Goal: Task Accomplishment & Management: Manage account settings

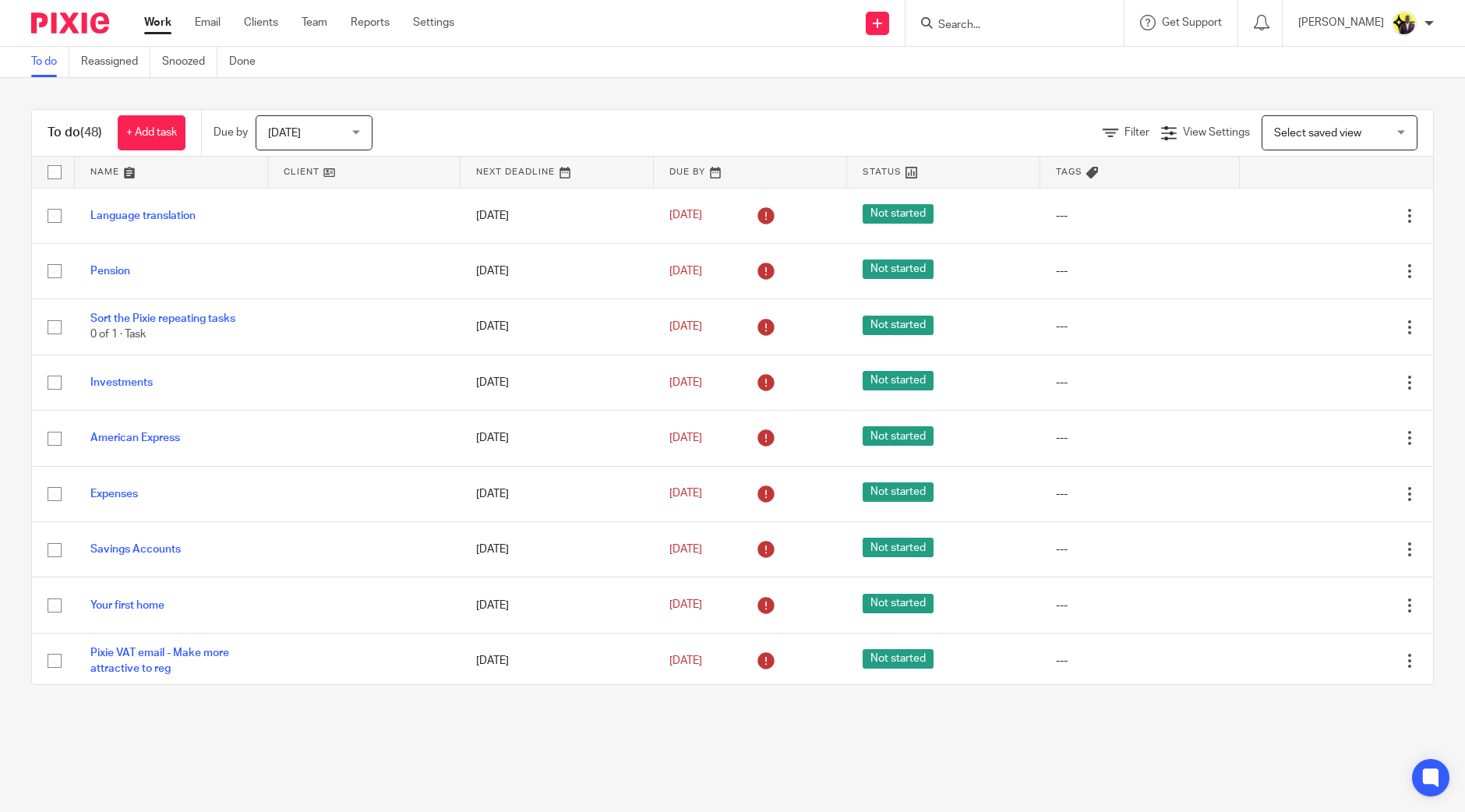
click at [1031, 10] on div at bounding box center [1014, 23] width 218 height 46
drag, startPoint x: 1036, startPoint y: 11, endPoint x: 1041, endPoint y: 21, distance: 11.2
click at [1040, 15] on div at bounding box center [1014, 23] width 218 height 46
click at [1045, 27] on input "Search" at bounding box center [1007, 25] width 141 height 14
type input "ly co"
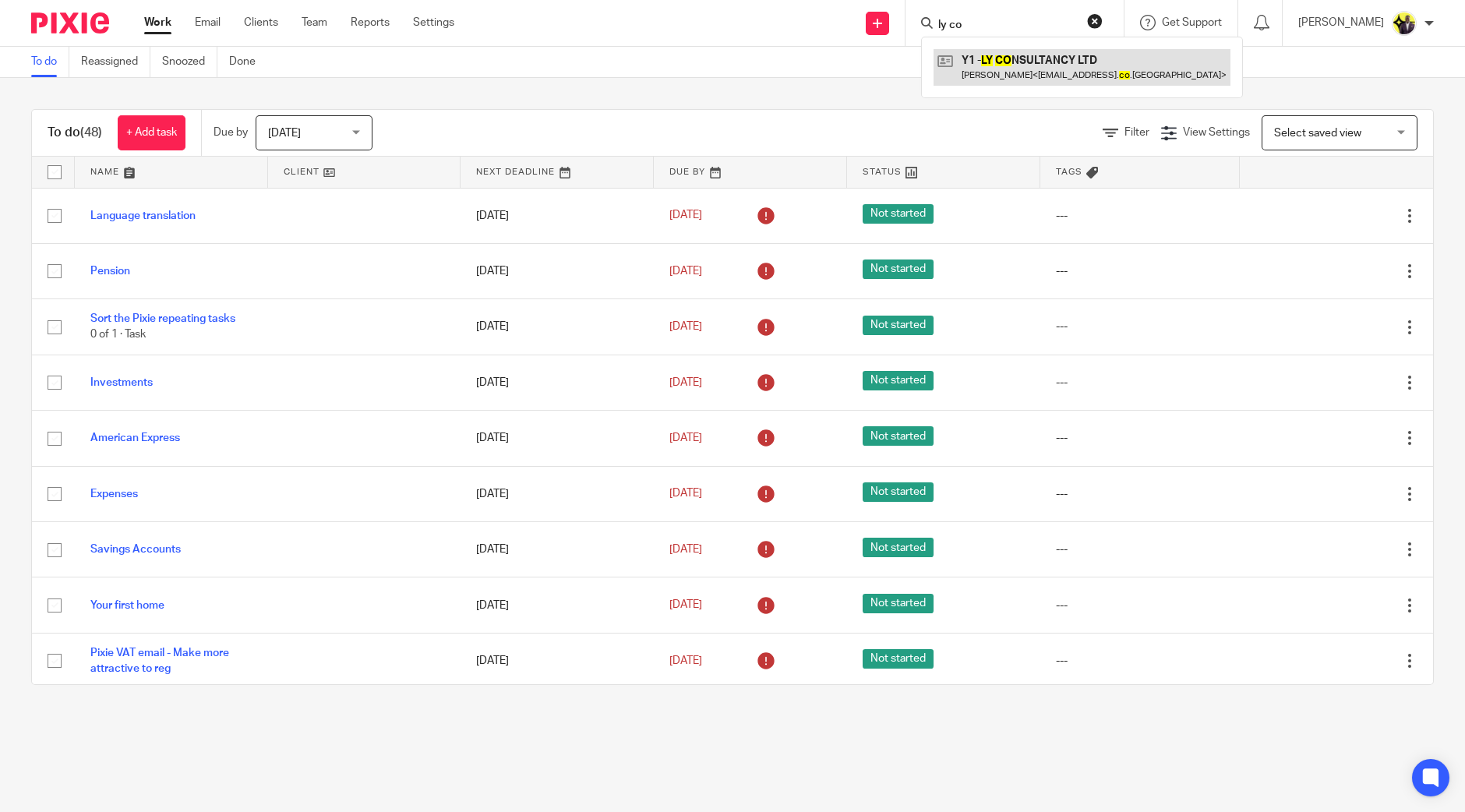
click at [1104, 68] on link at bounding box center [1082, 67] width 297 height 36
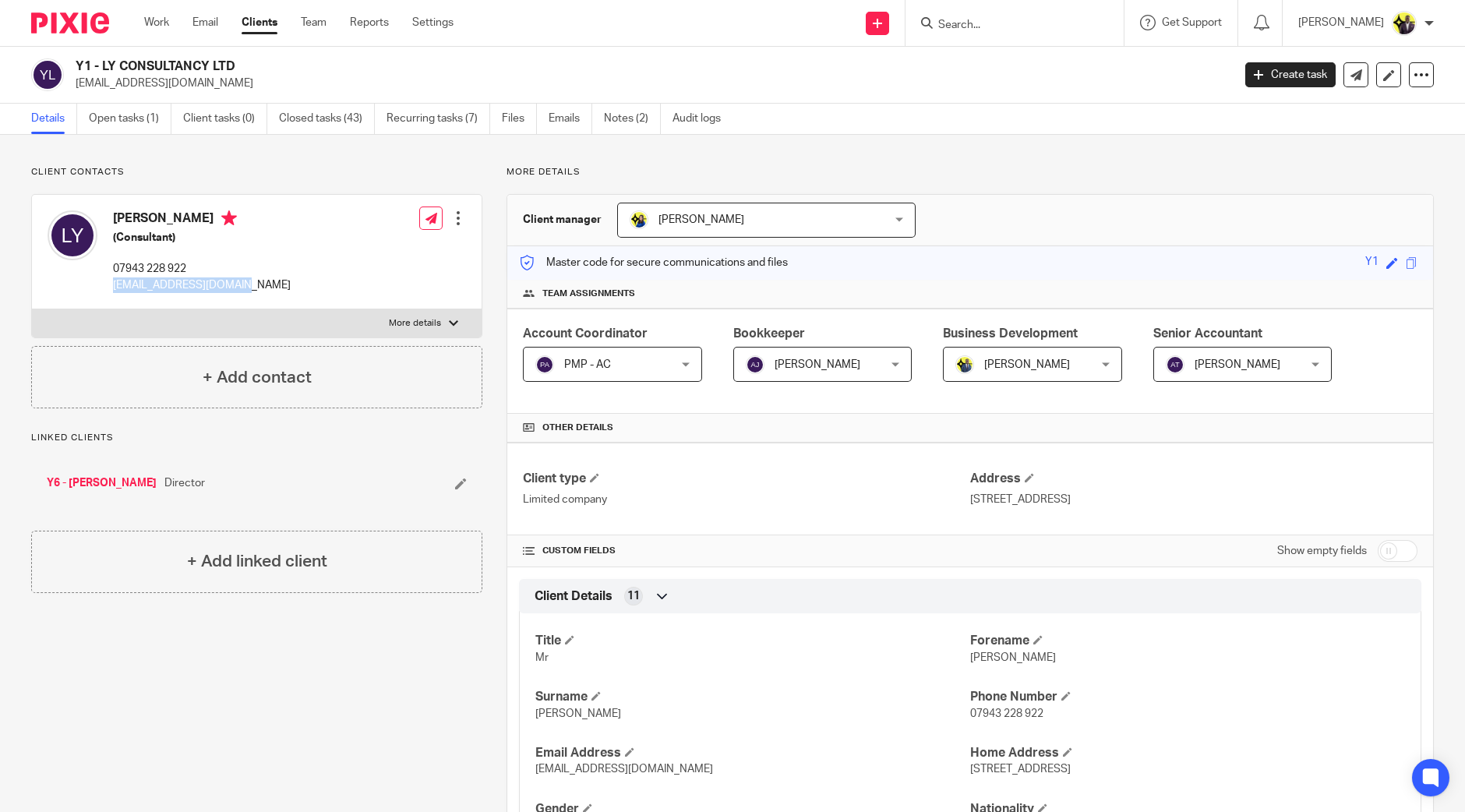
drag, startPoint x: 255, startPoint y: 280, endPoint x: 113, endPoint y: 279, distance: 142.0
click at [113, 279] on div "Louis Yeboah (Consultant) 07943 228 922 louis137@hotmail.co.uk Edit contact Cre…" at bounding box center [257, 252] width 450 height 114
copy p "louis137@hotmail.co.uk"
click at [455, 484] on icon at bounding box center [461, 483] width 11 height 11
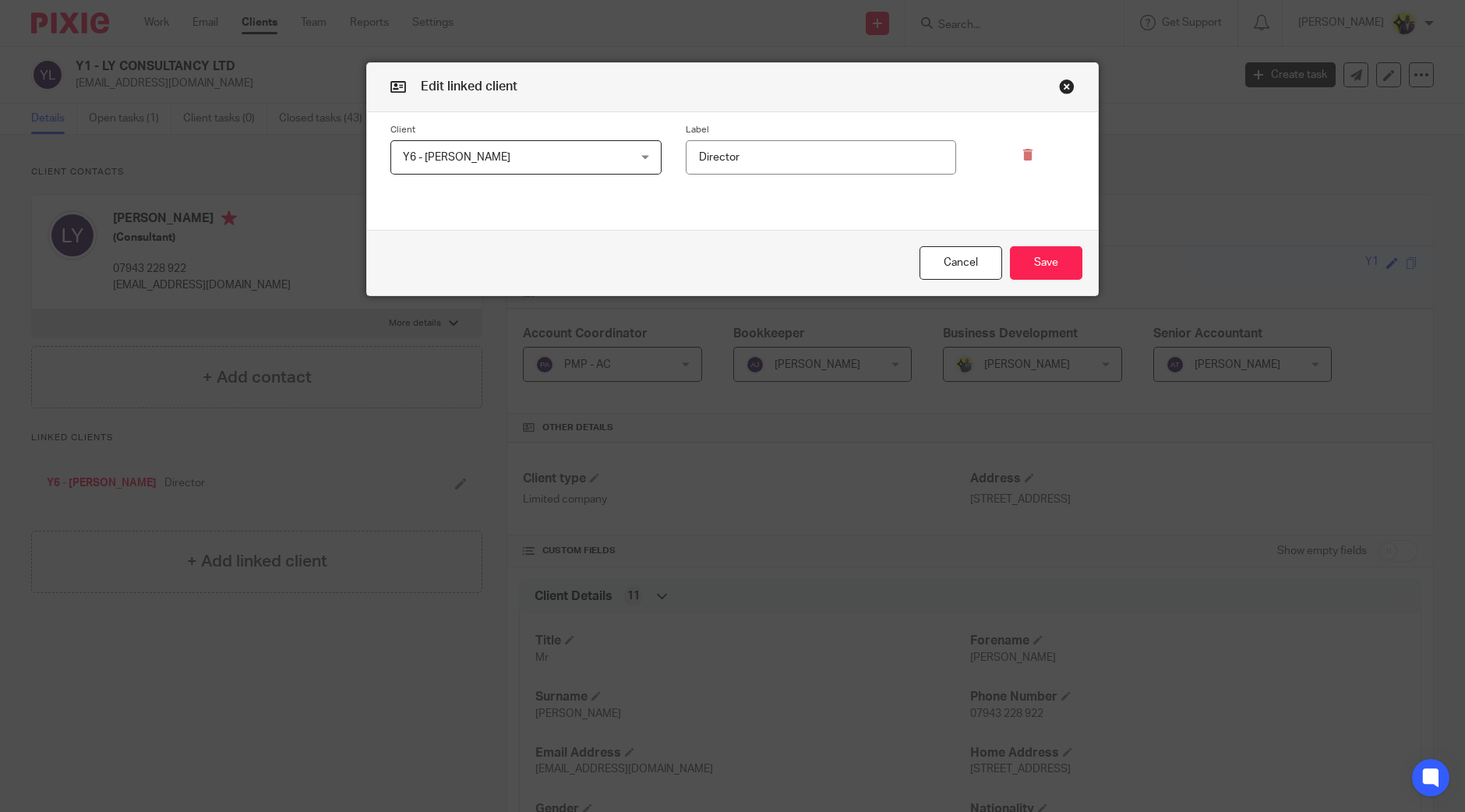
drag, startPoint x: 755, startPoint y: 154, endPoint x: 631, endPoint y: 162, distance: 124.3
click at [631, 162] on div "Client Y6 - LOUIS YEBOAH Y6 - LOUIS YEBOAH Y6 - LOUIS YEBOAH 2640 Label Director" at bounding box center [721, 149] width 708 height 52
type input "Shareholder (100%)"
click at [1028, 263] on button "Save" at bounding box center [1046, 263] width 72 height 33
click at [1048, 264] on button "Save" at bounding box center [1046, 263] width 72 height 33
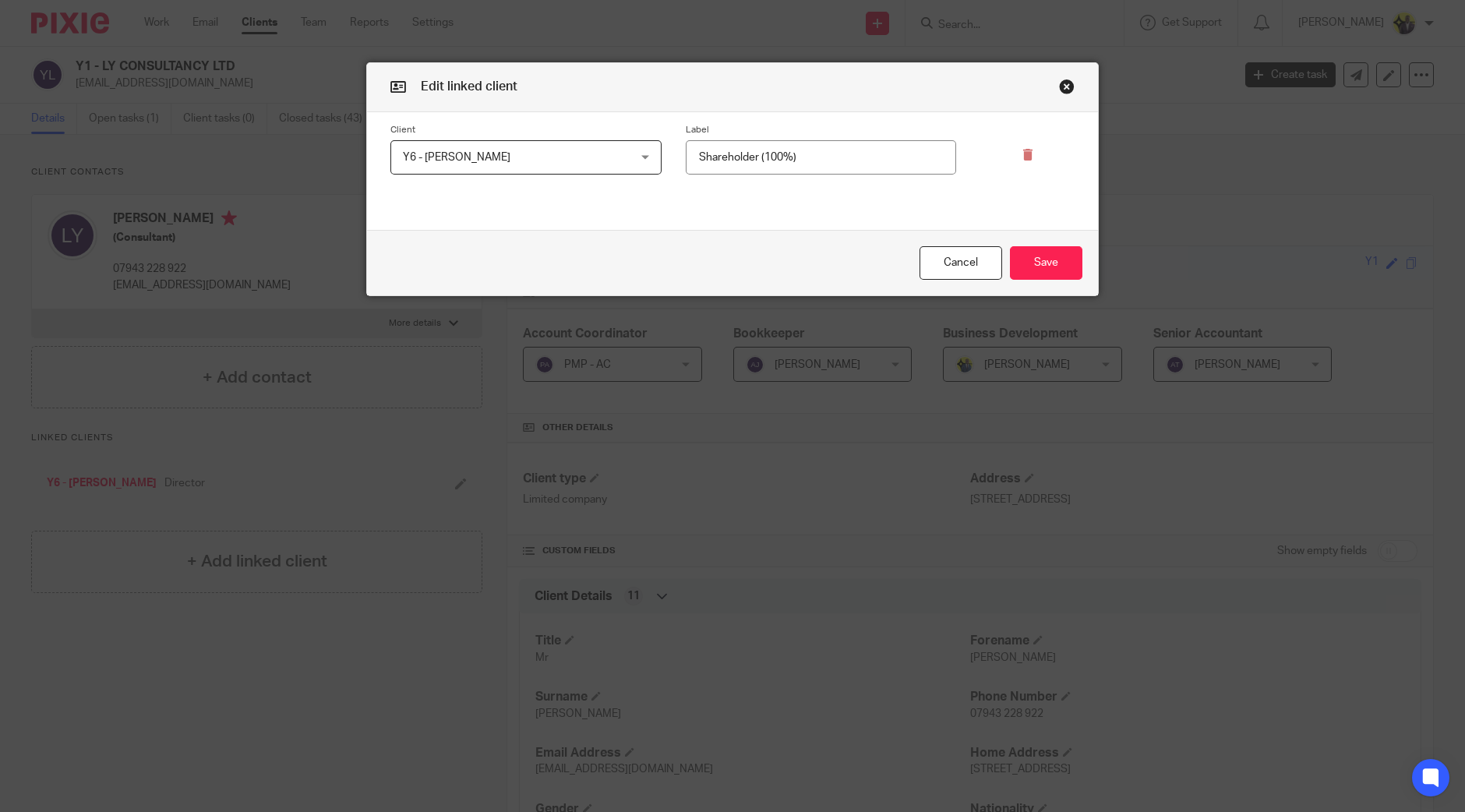
click at [1065, 86] on button "button" at bounding box center [1067, 87] width 16 height 16
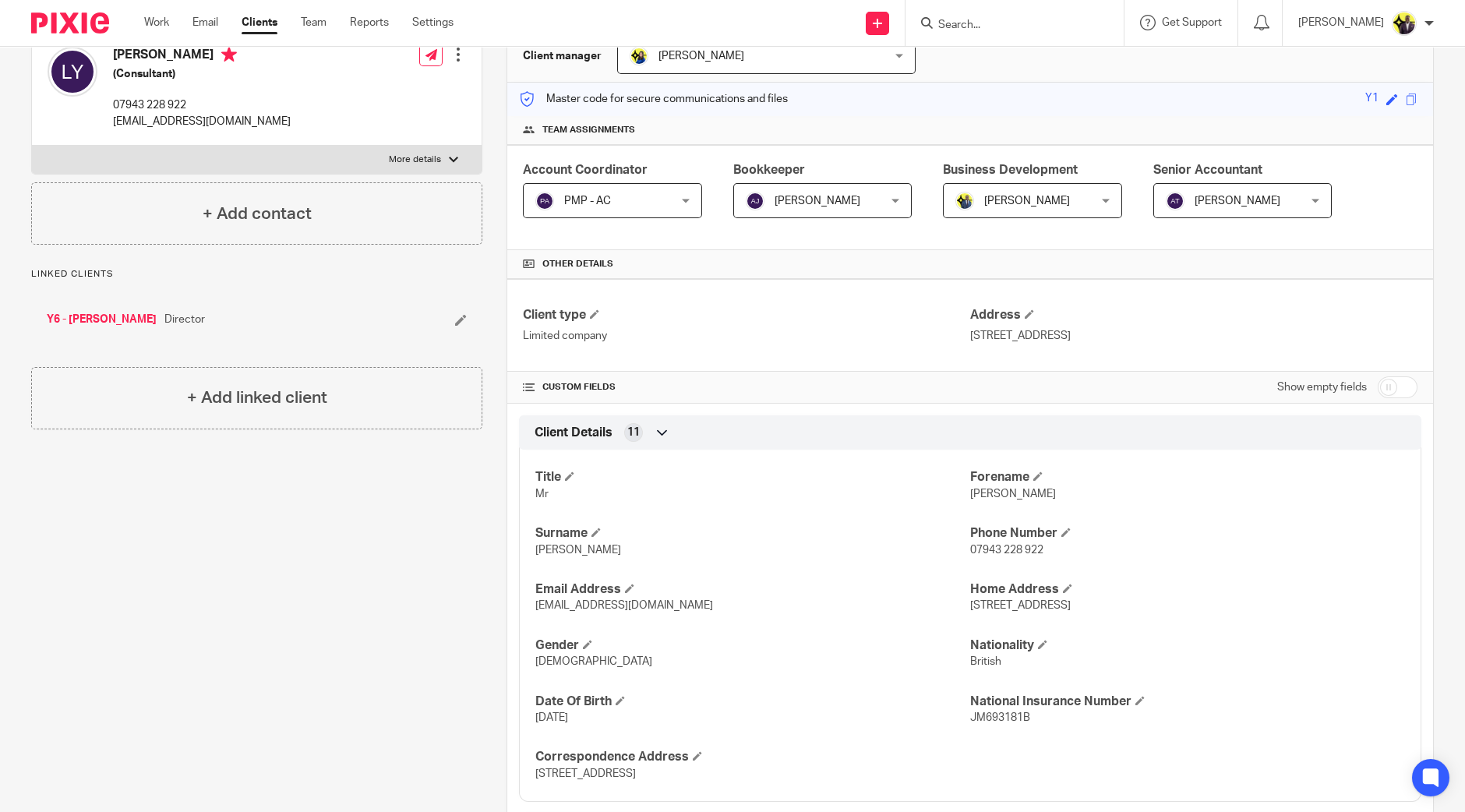
scroll to position [292, 0]
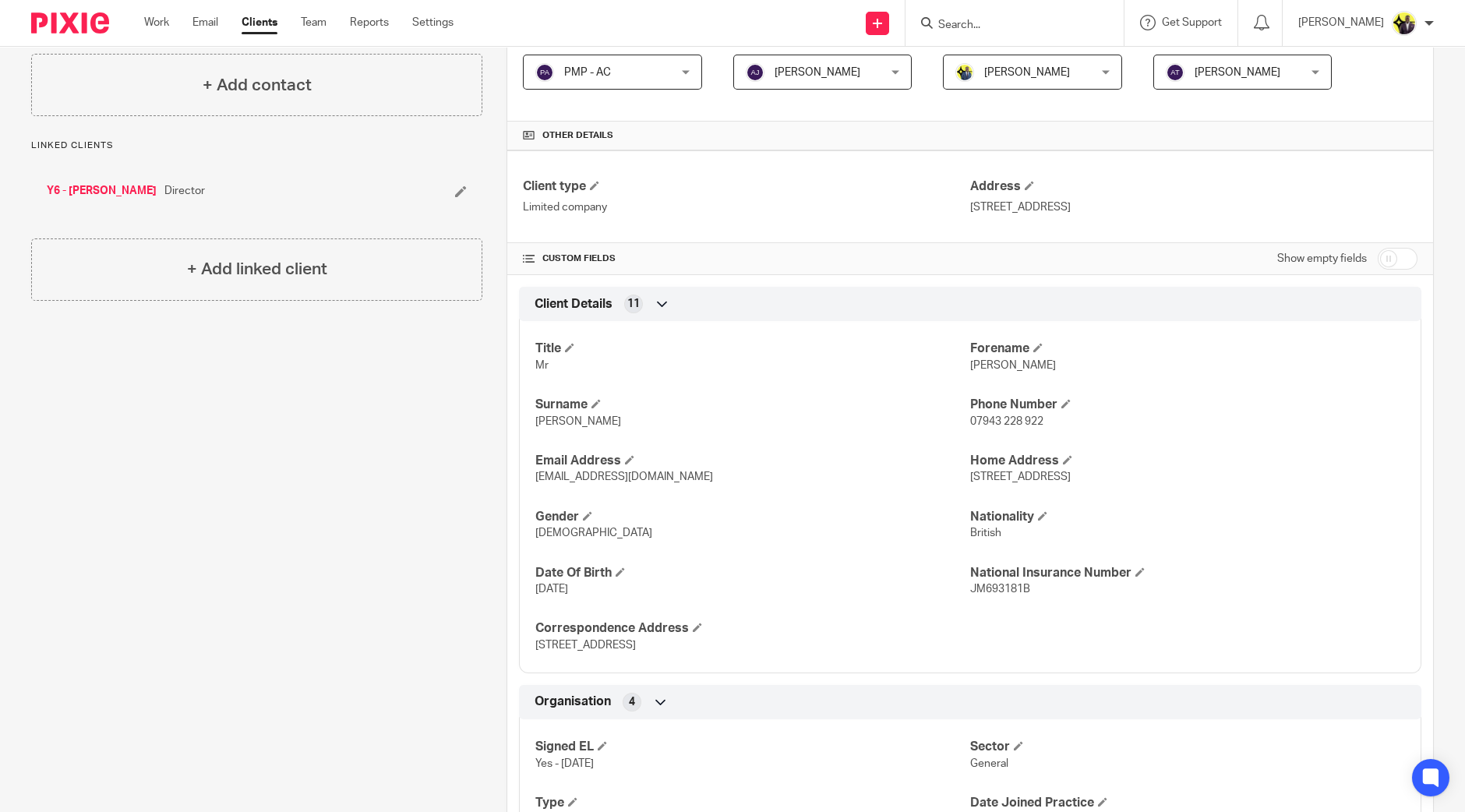
click at [1388, 250] on input "checkbox" at bounding box center [1397, 258] width 40 height 22
checkbox input "true"
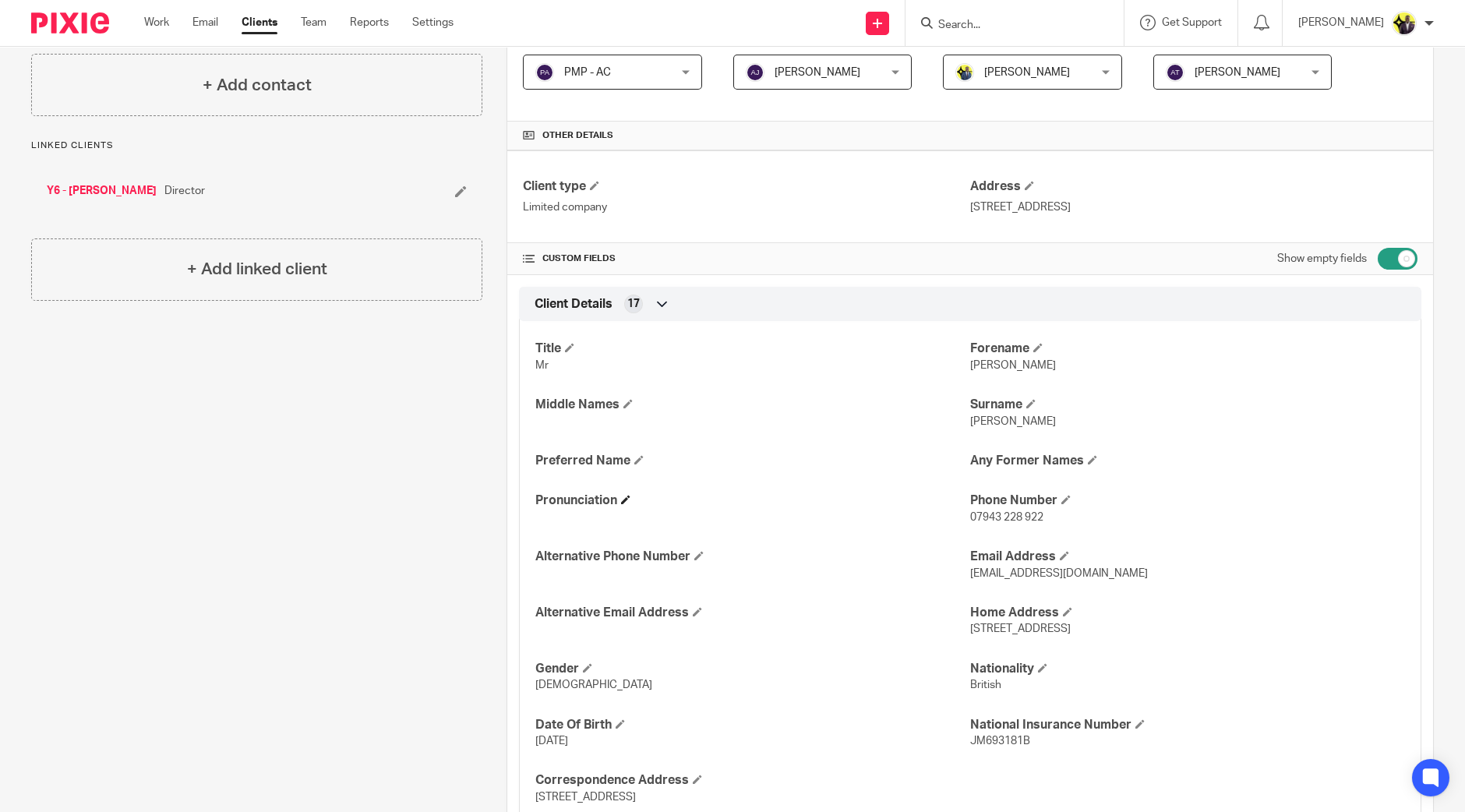
click at [621, 500] on span at bounding box center [626, 499] width 10 height 10
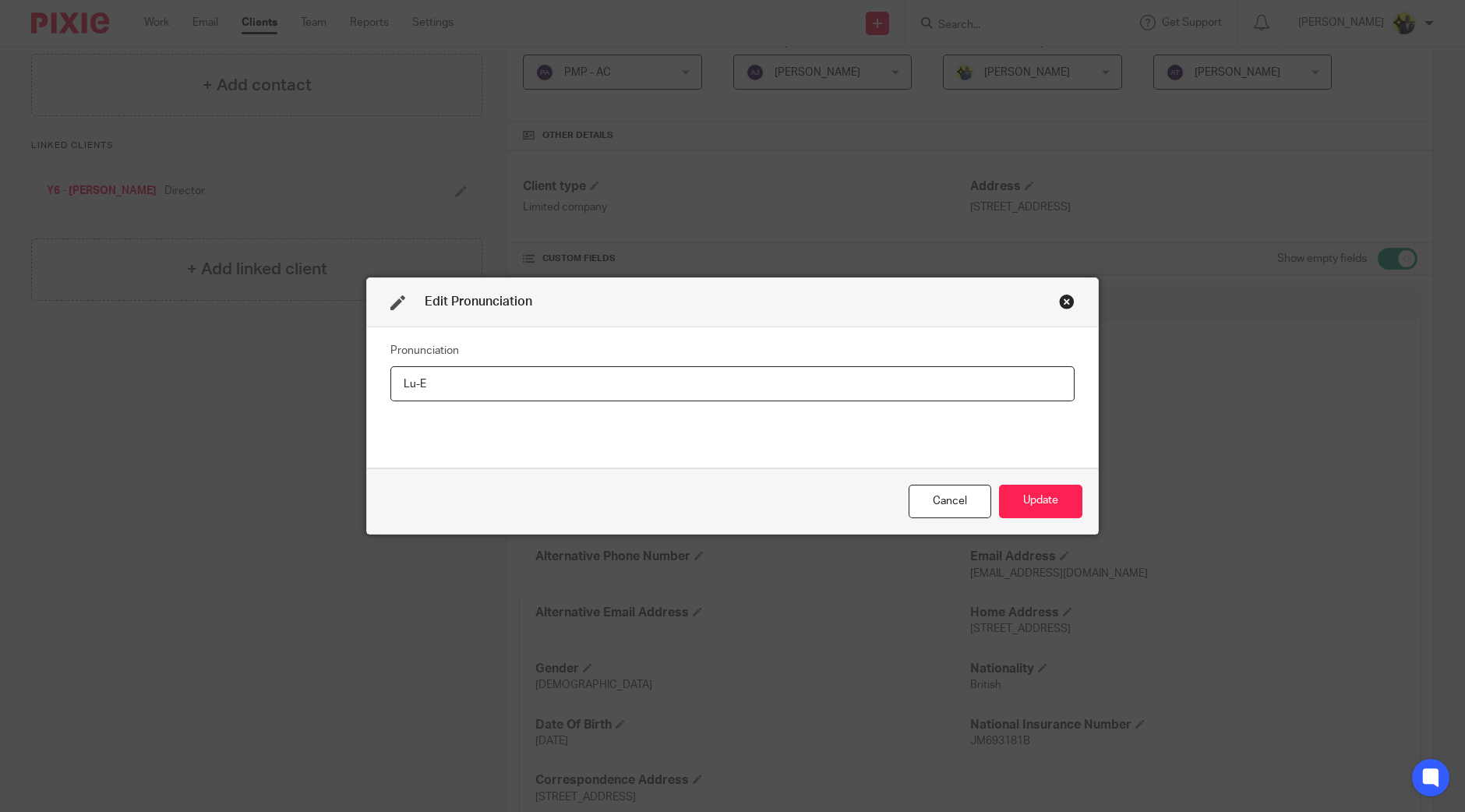
drag, startPoint x: 449, startPoint y: 387, endPoint x: 374, endPoint y: 381, distance: 75.2
click at [320, 386] on div "Edit Pronunciation Pronunciation Lu-E Cancel Update" at bounding box center [732, 406] width 1465 height 812
paste input "OO-ee"
click at [413, 383] on input "LOO-ee" at bounding box center [732, 384] width 684 height 35
type input "Loo-ee"
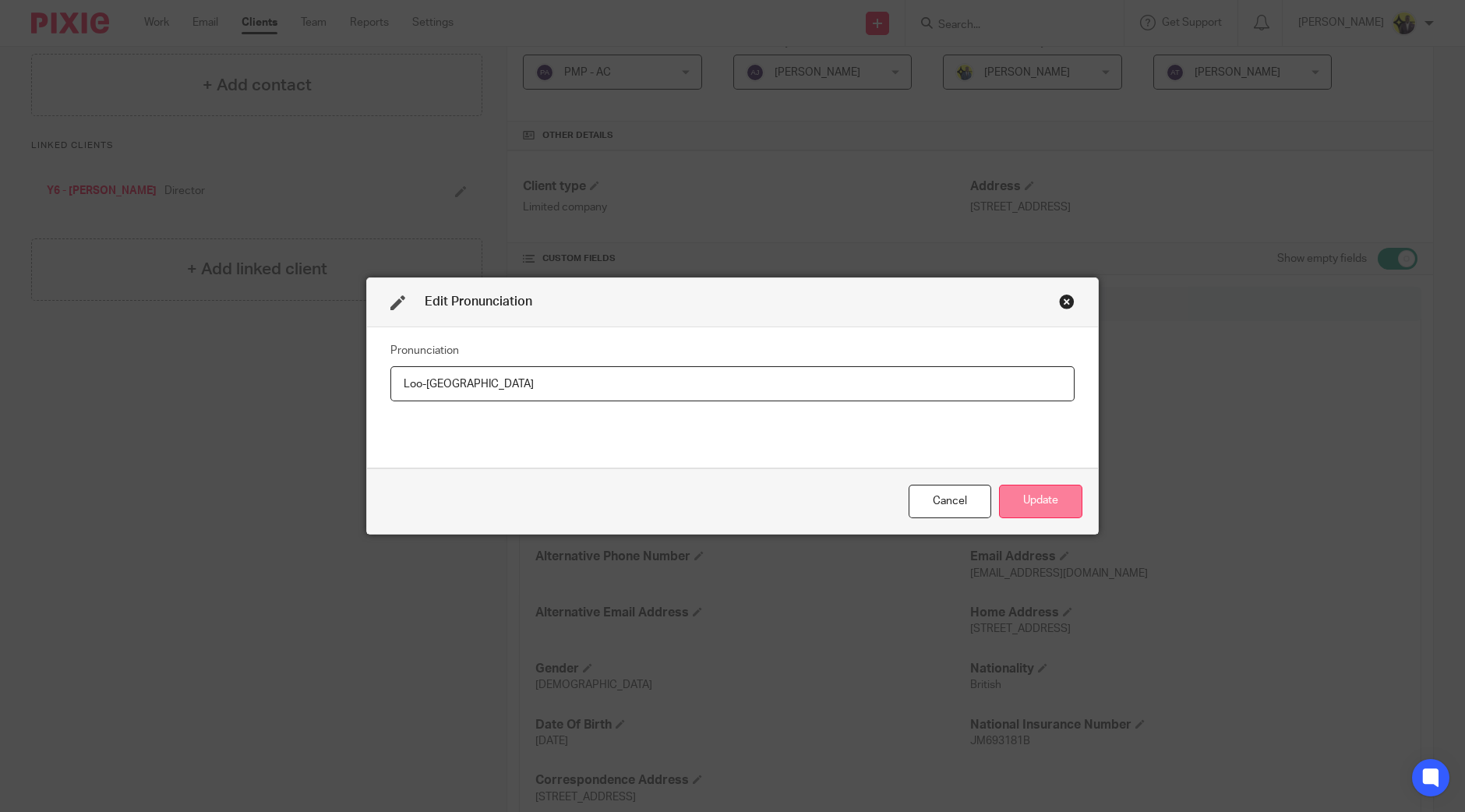
click at [1041, 493] on button "Update" at bounding box center [1041, 501] width 83 height 33
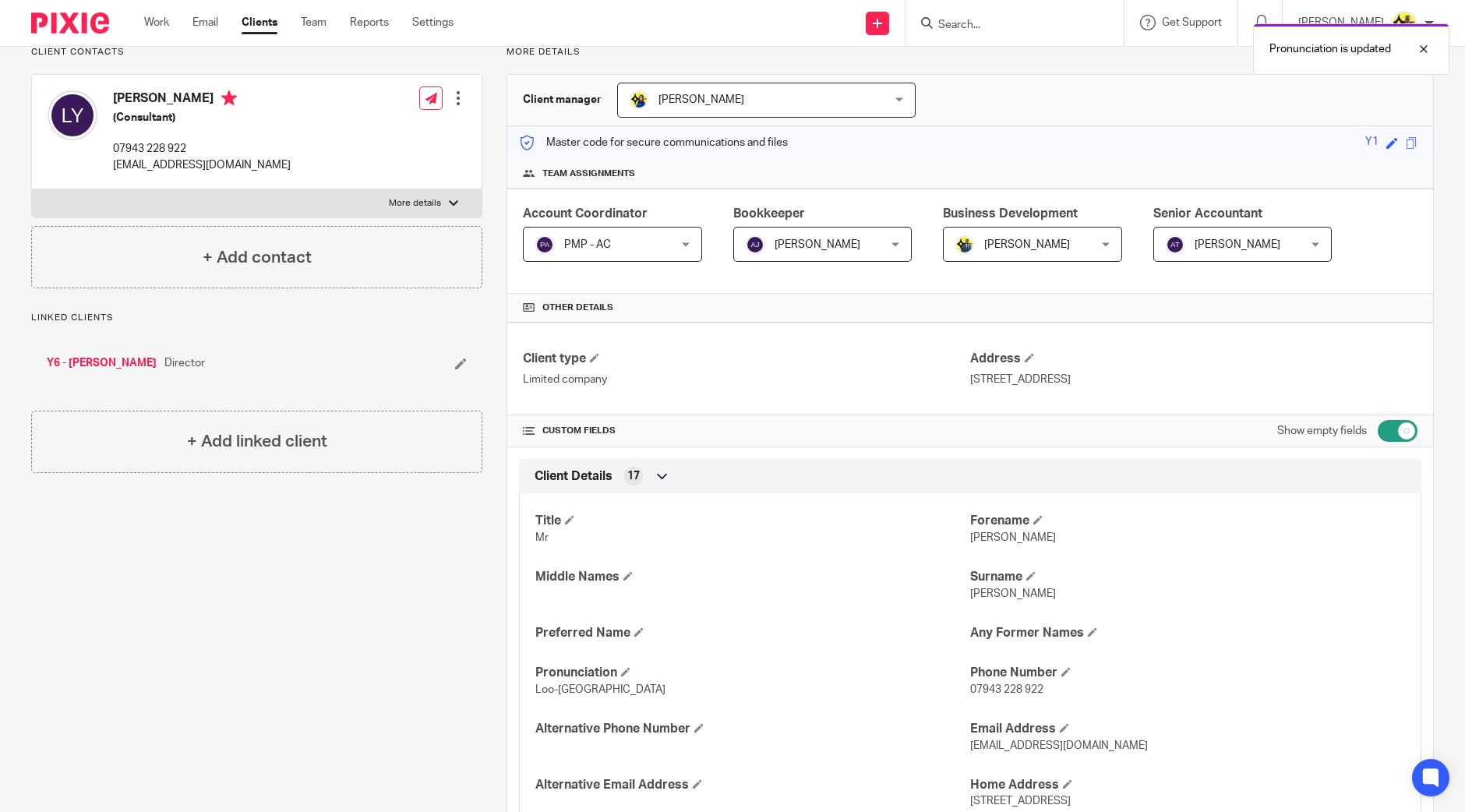
scroll to position [0, 0]
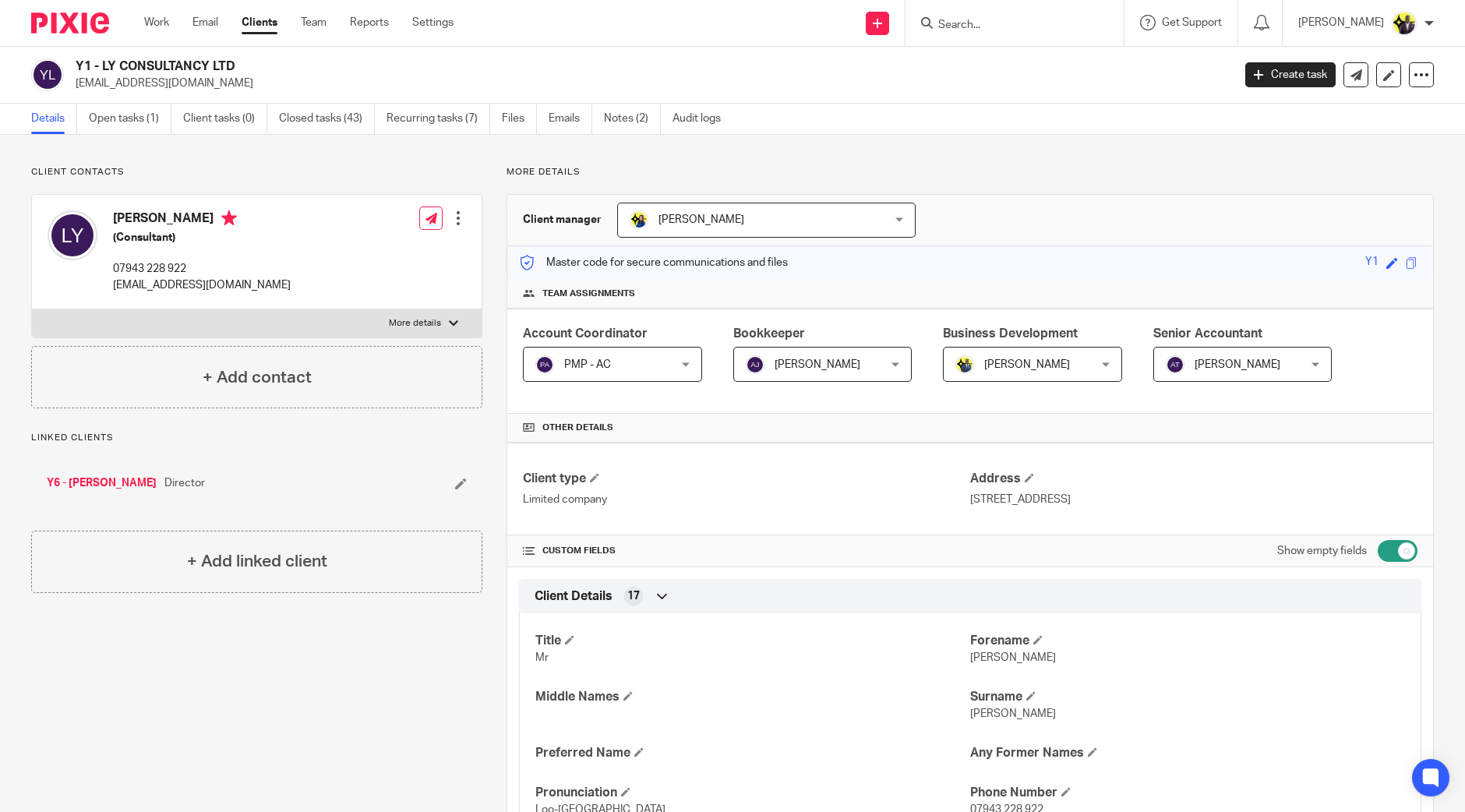
click at [148, 227] on div "Louis Yeboah (Consultant) 07943 228 922 louis137@hotmail.co.uk" at bounding box center [202, 251] width 178 height 83
click at [146, 219] on h4 "Louis Yeboah" at bounding box center [202, 220] width 178 height 19
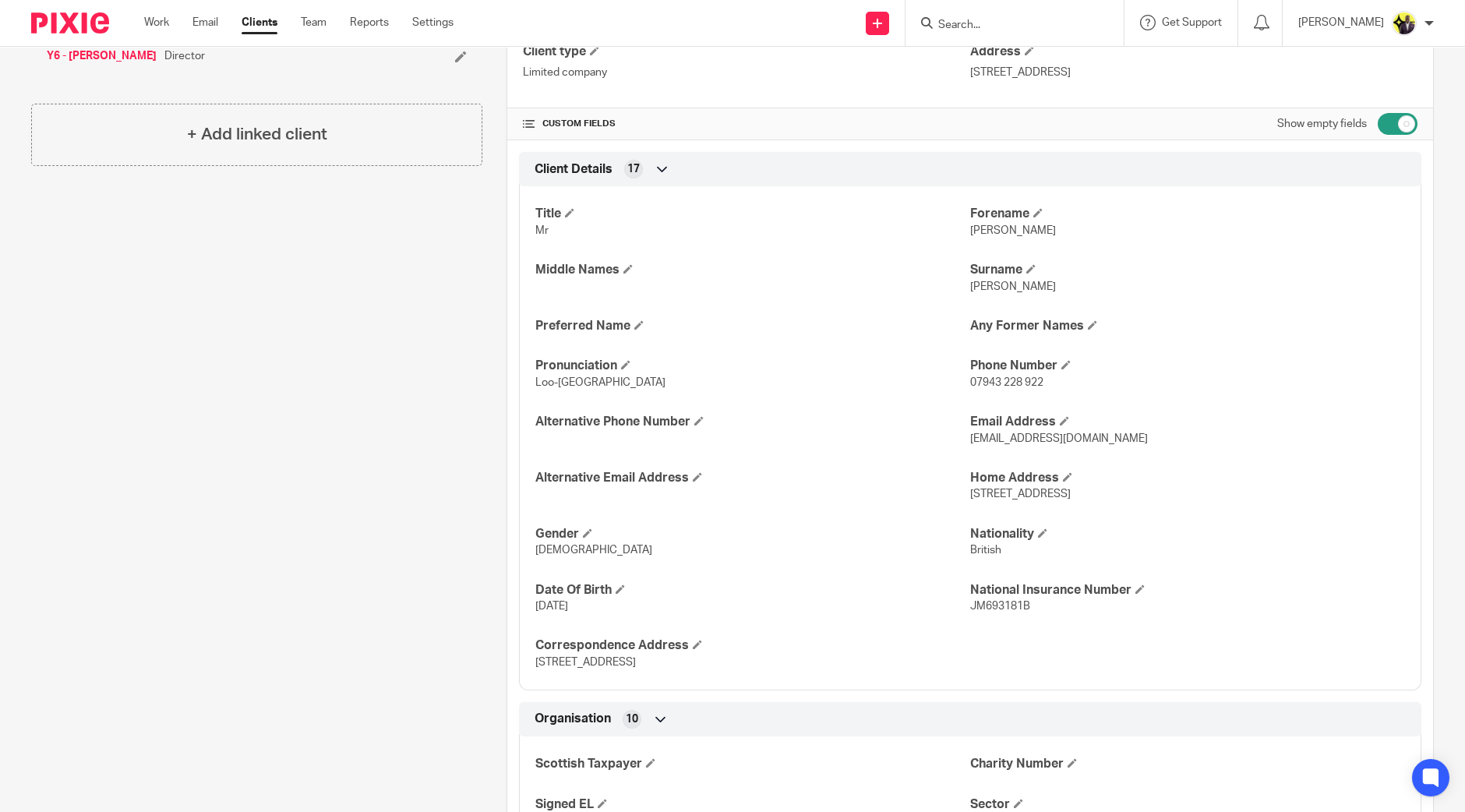
scroll to position [584, 0]
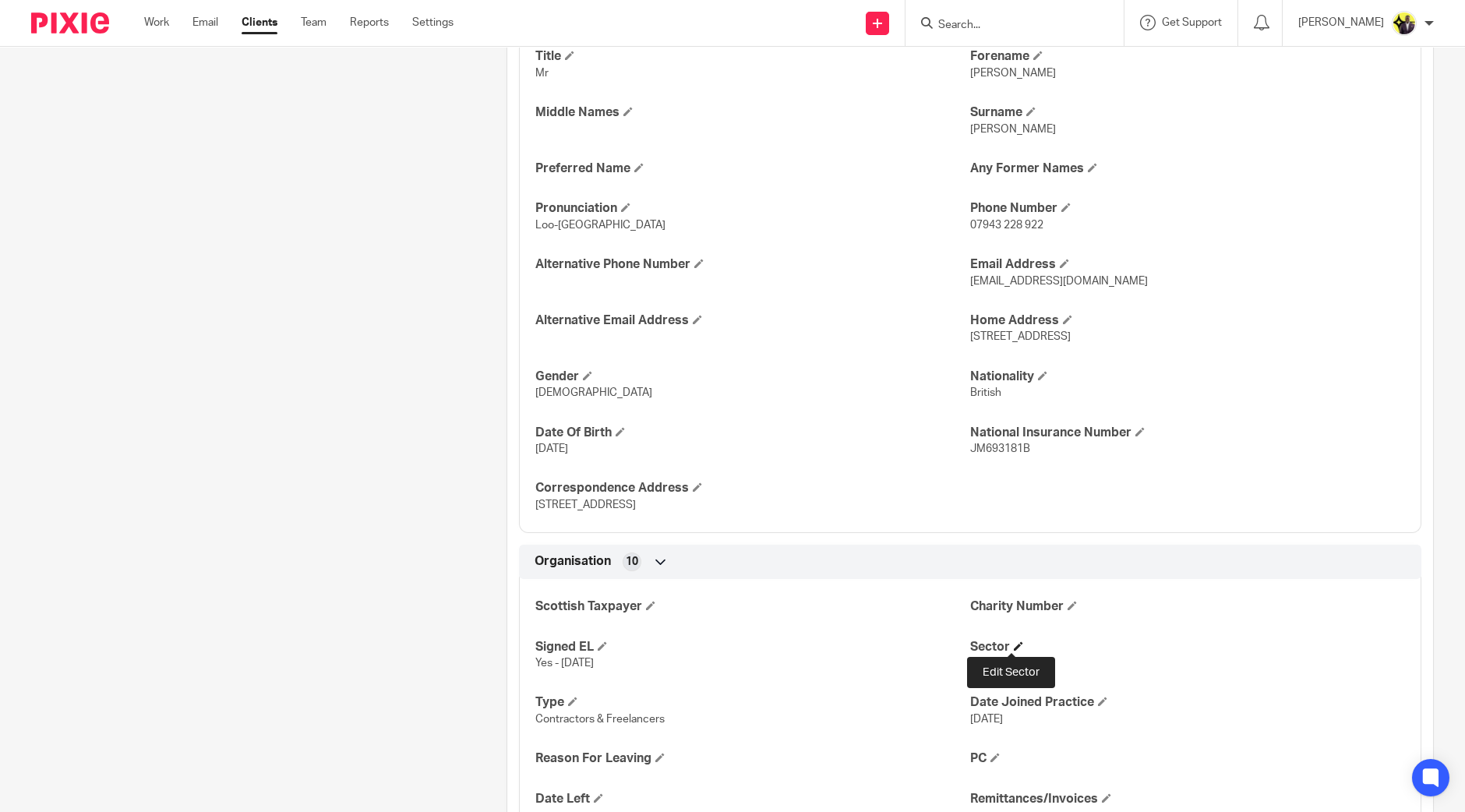
click at [1013, 646] on span at bounding box center [1018, 646] width 10 height 10
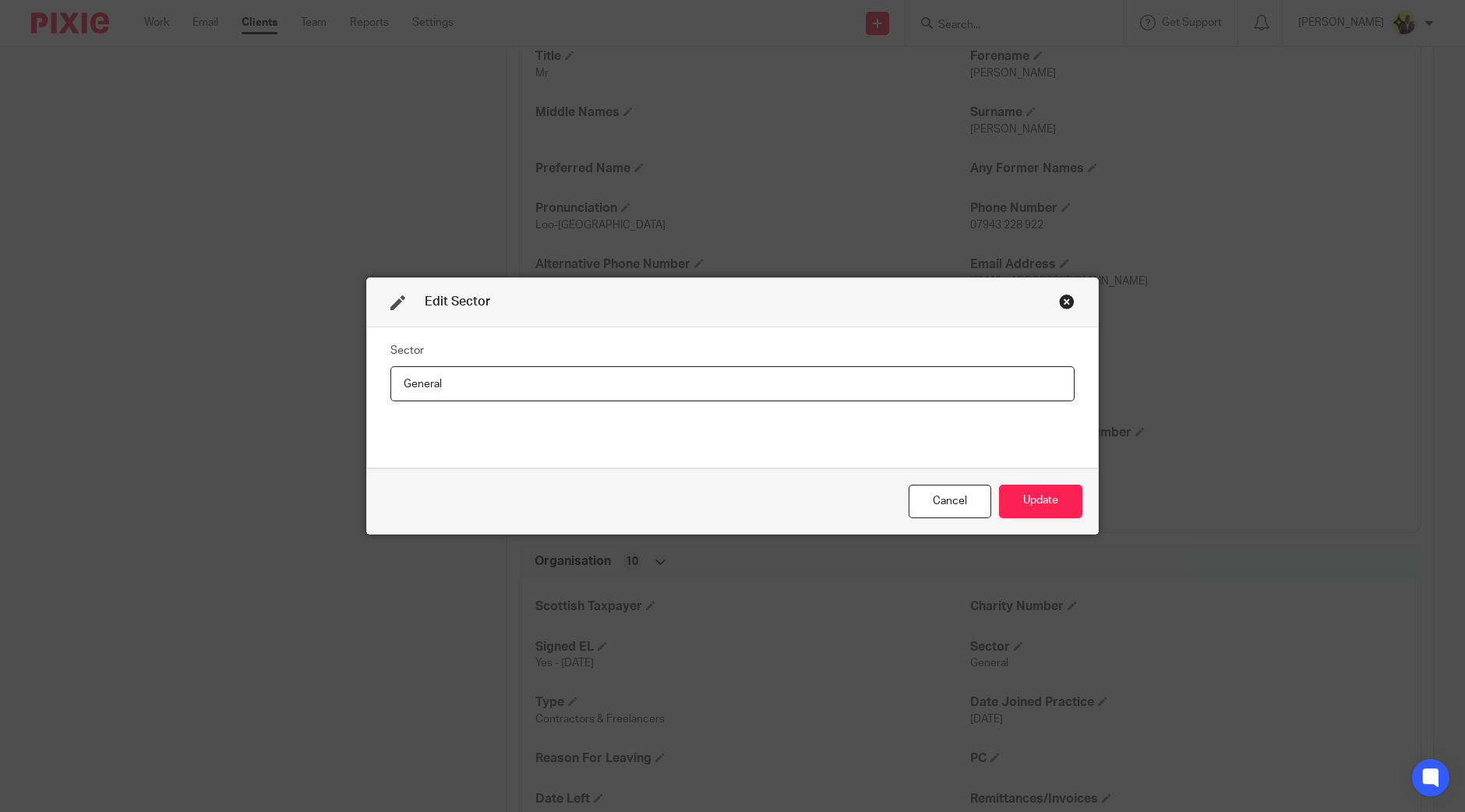
drag, startPoint x: 517, startPoint y: 383, endPoint x: 278, endPoint y: 373, distance: 239.2
click at [280, 373] on div "Edit Sector Sector General Cancel Update" at bounding box center [732, 406] width 1465 height 812
type input "Banking & Finance"
click at [1036, 487] on button "Update" at bounding box center [1041, 501] width 83 height 33
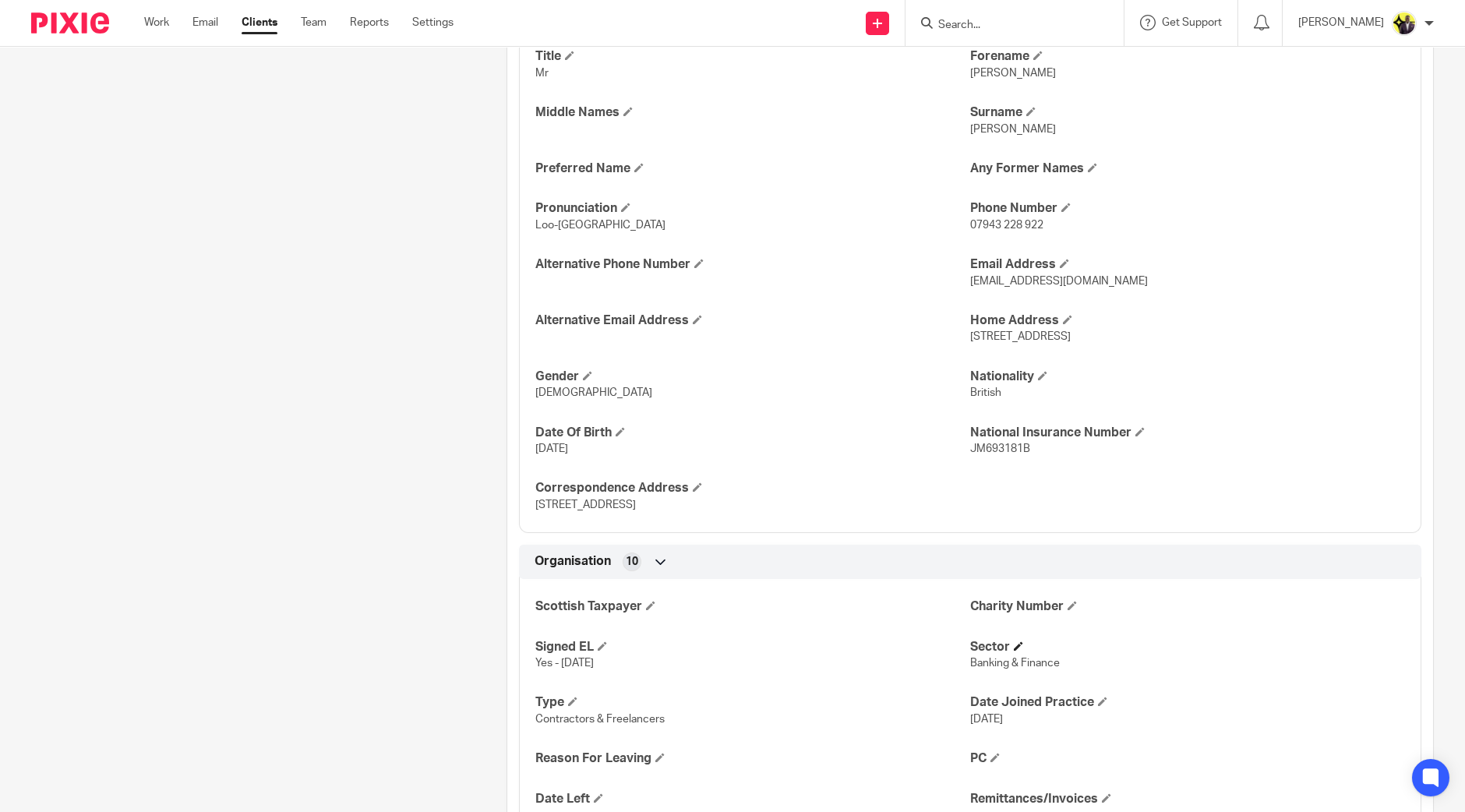
click at [1013, 644] on span at bounding box center [1018, 646] width 10 height 10
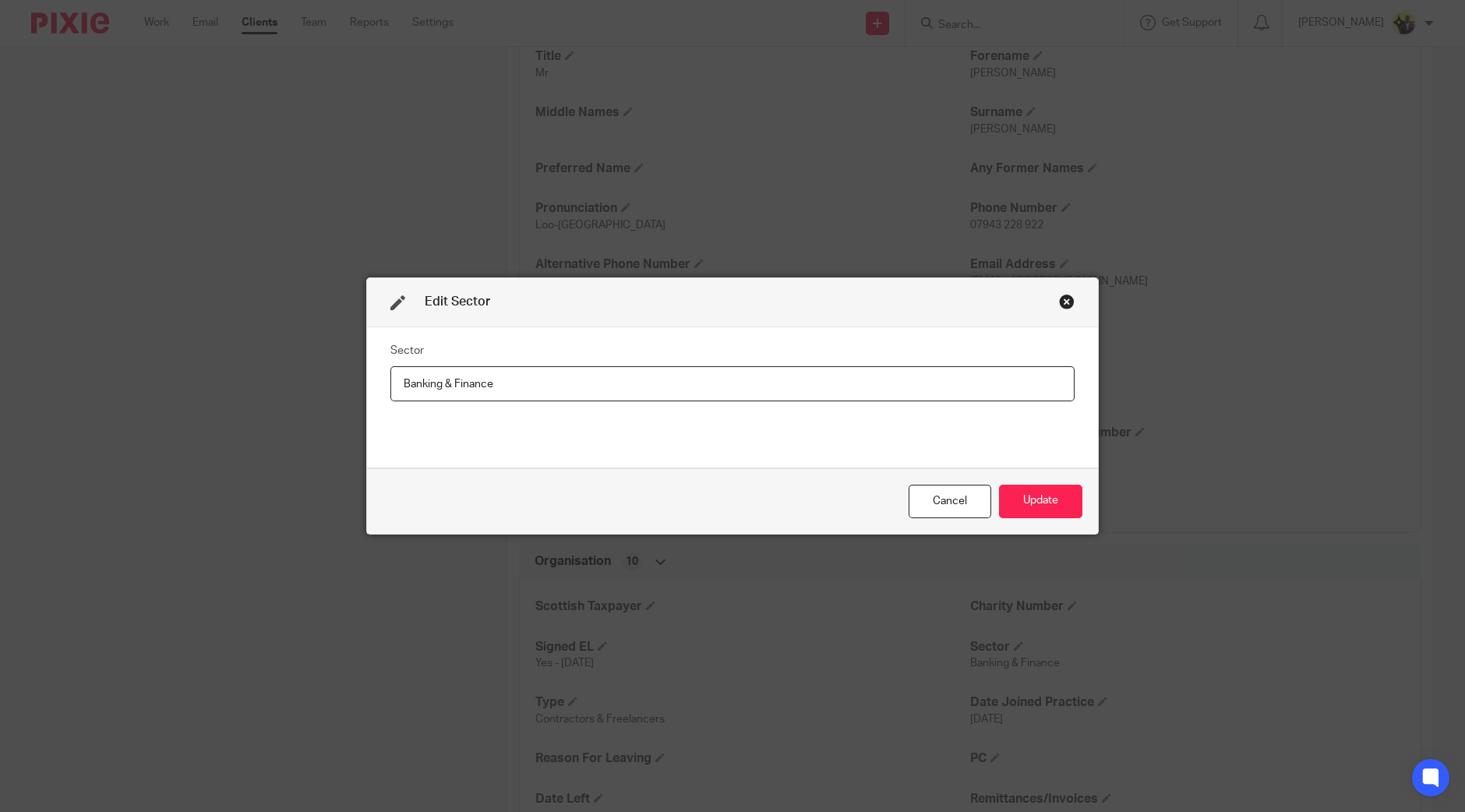
drag, startPoint x: 587, startPoint y: 388, endPoint x: 321, endPoint y: 373, distance: 266.4
click at [321, 373] on div "Edit Sector Sector Banking & Finance Cancel Update" at bounding box center [732, 406] width 1465 height 812
type input "Finance & Banking"
click at [1055, 499] on button "Update" at bounding box center [1041, 501] width 83 height 33
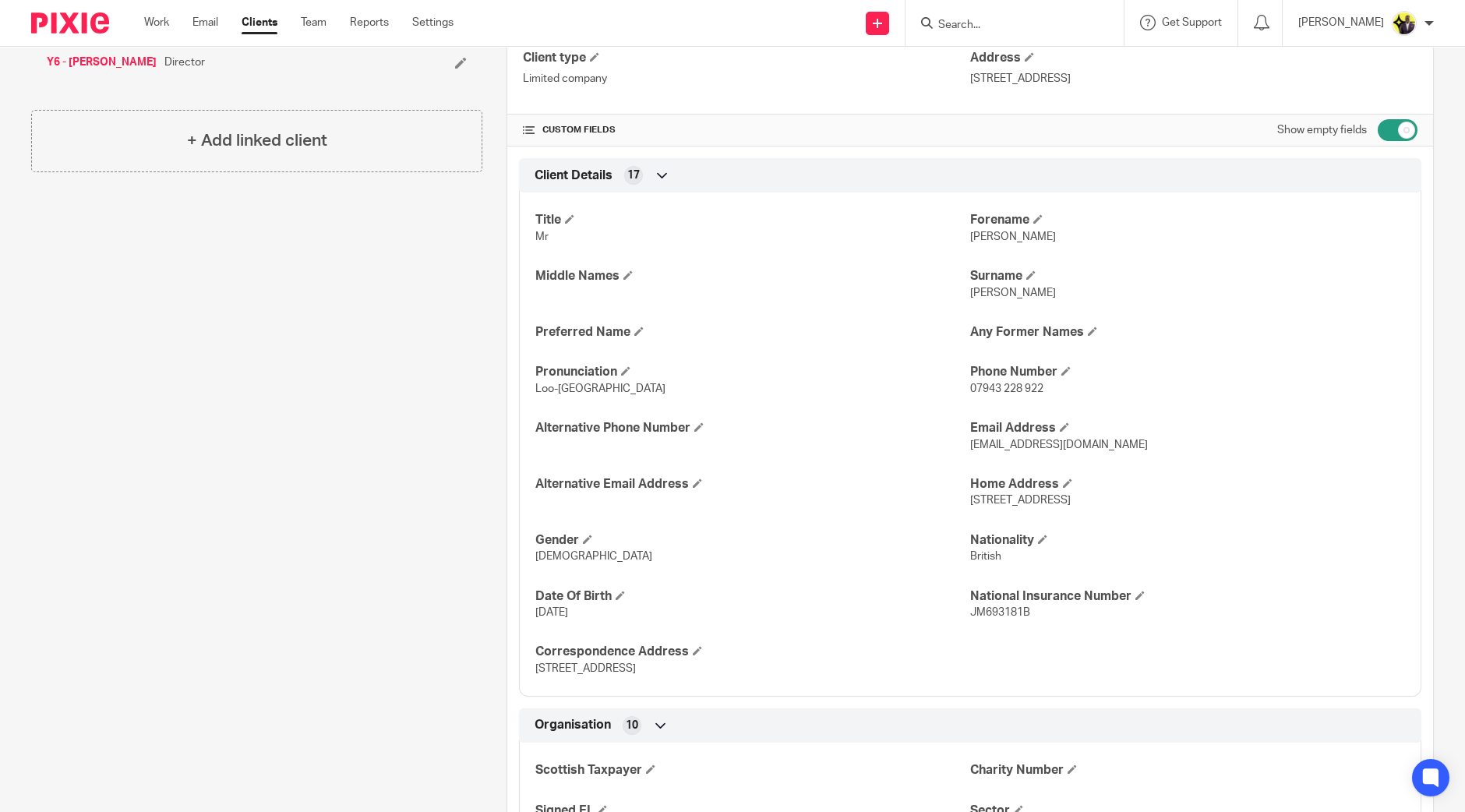
scroll to position [487, 0]
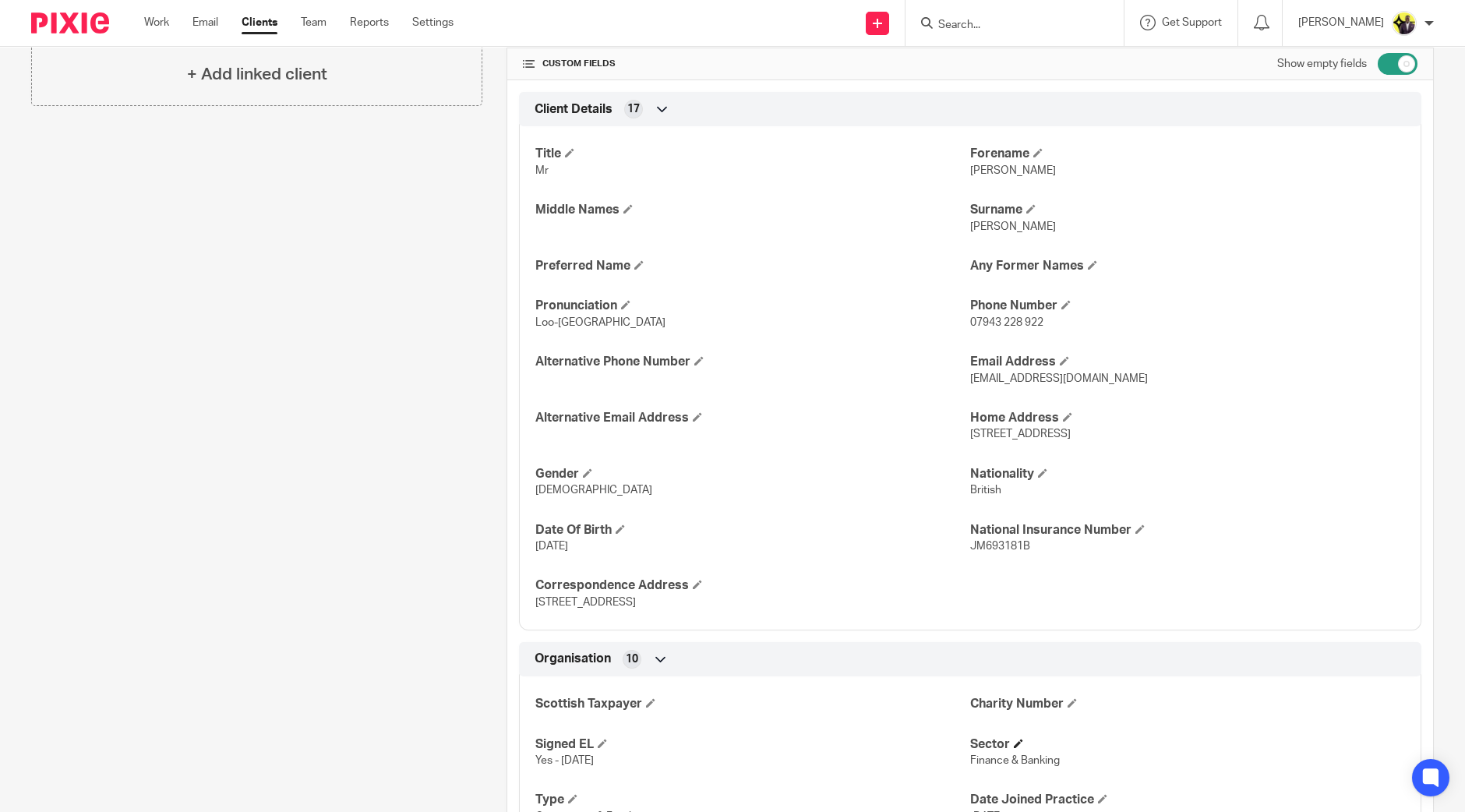
click at [1004, 742] on h4 "Sector" at bounding box center [1187, 744] width 435 height 17
click at [1014, 739] on span at bounding box center [1018, 743] width 10 height 10
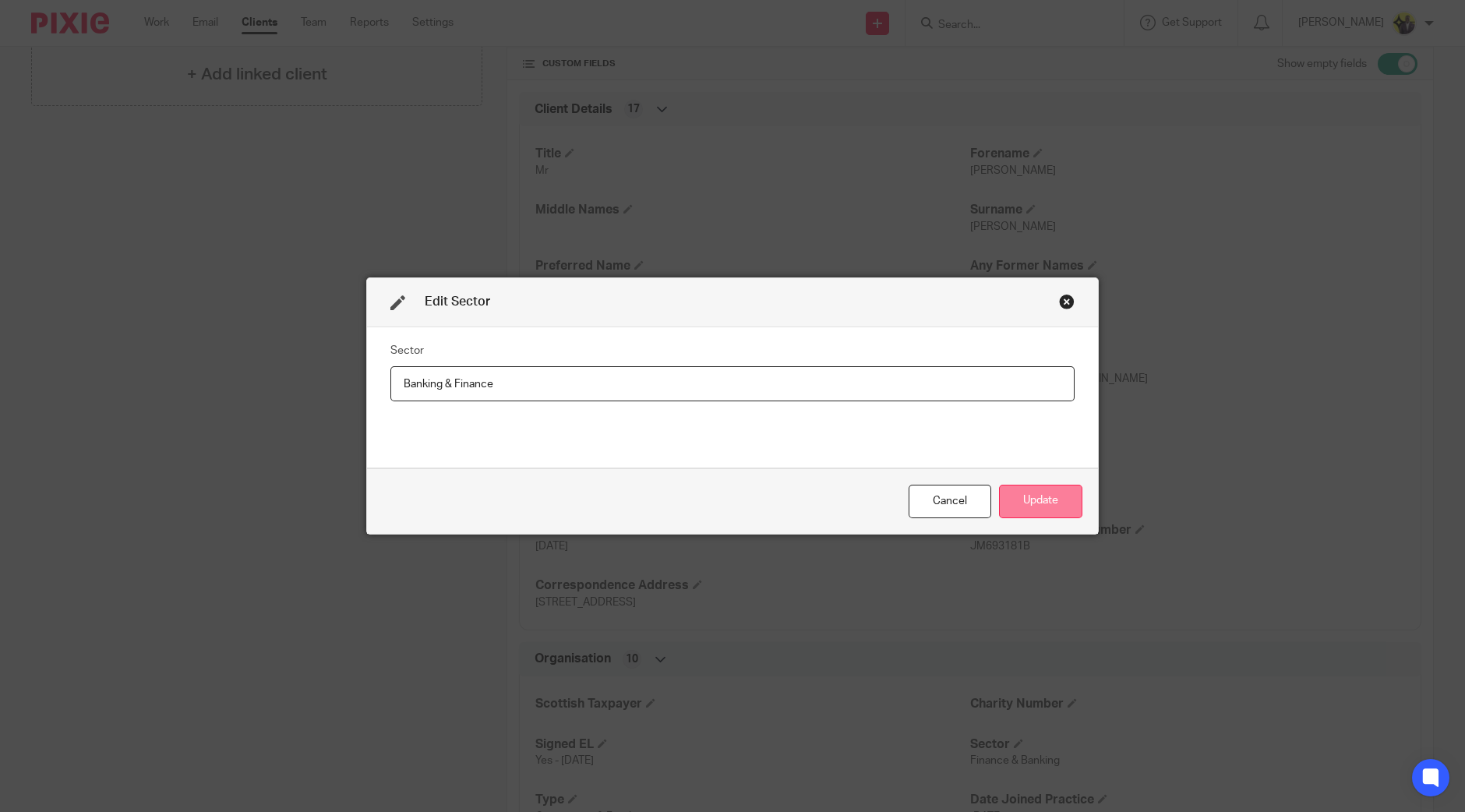
type input "Banking & Finance"
click at [1041, 489] on button "Update" at bounding box center [1041, 501] width 83 height 33
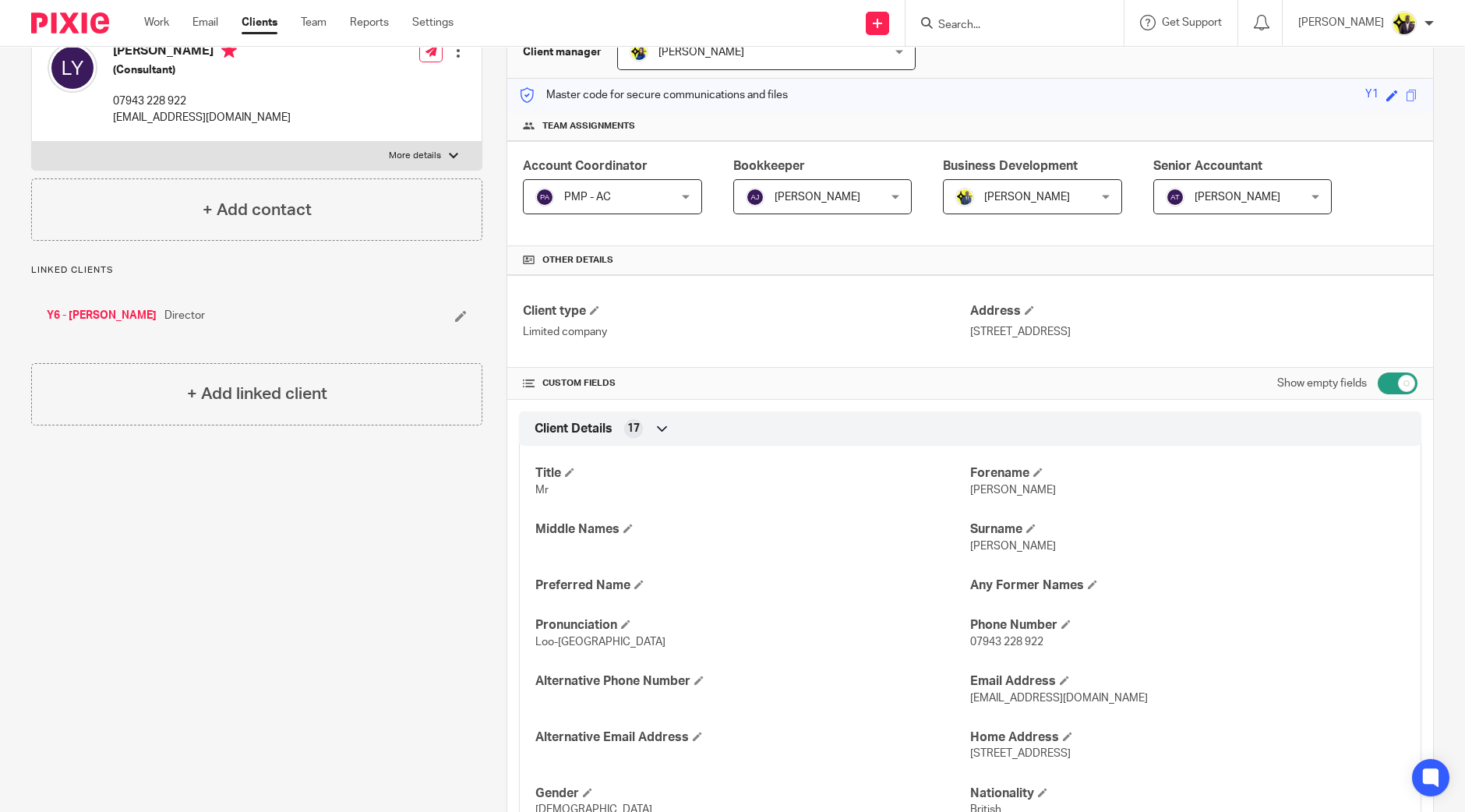
scroll to position [0, 0]
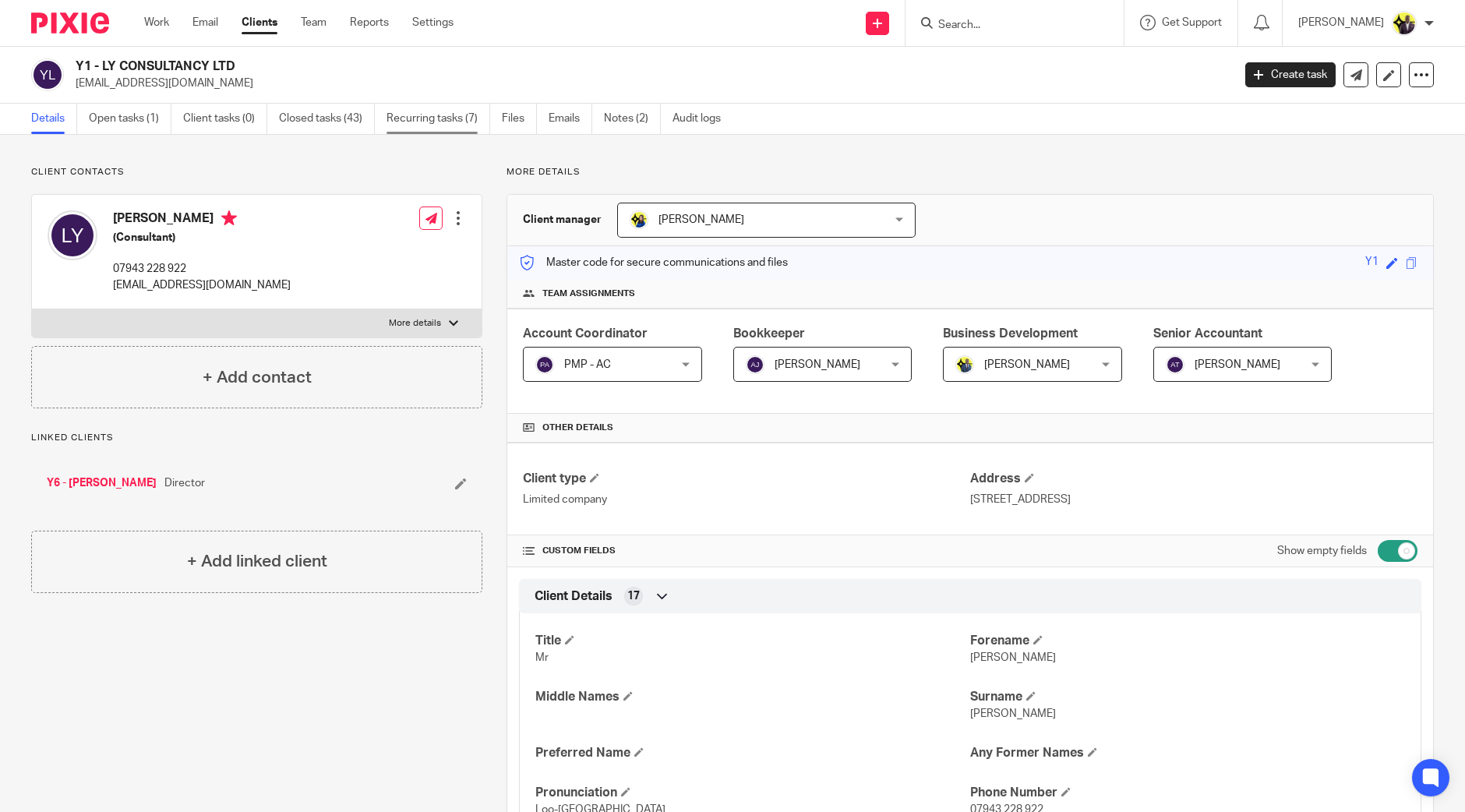
click at [450, 122] on link "Recurring tasks (7)" at bounding box center [439, 119] width 104 height 31
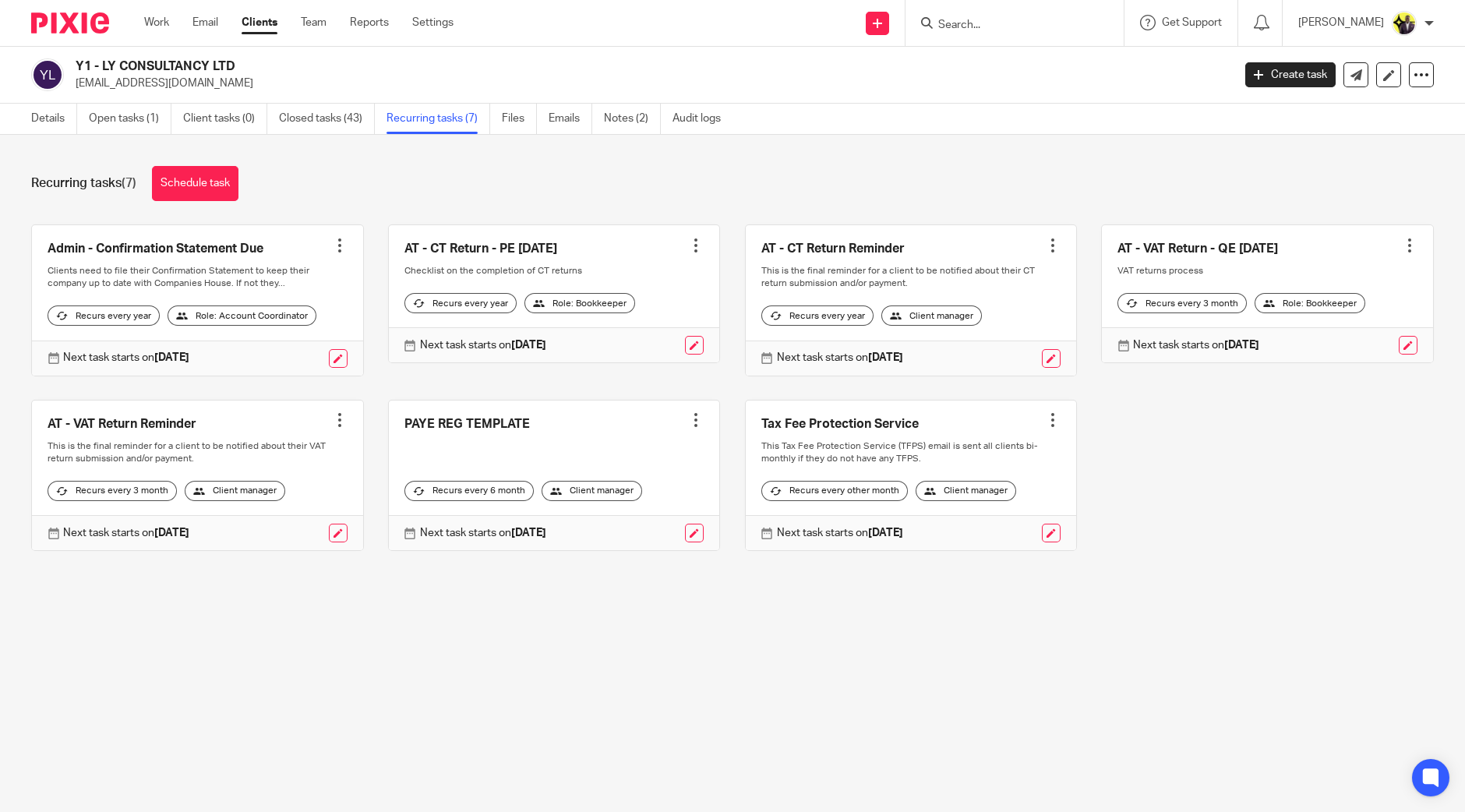
drag, startPoint x: 1076, startPoint y: 29, endPoint x: 1068, endPoint y: 25, distance: 8.9
click at [1076, 28] on input "Search" at bounding box center [1007, 25] width 141 height 14
click at [51, 120] on link "Details" at bounding box center [54, 119] width 46 height 31
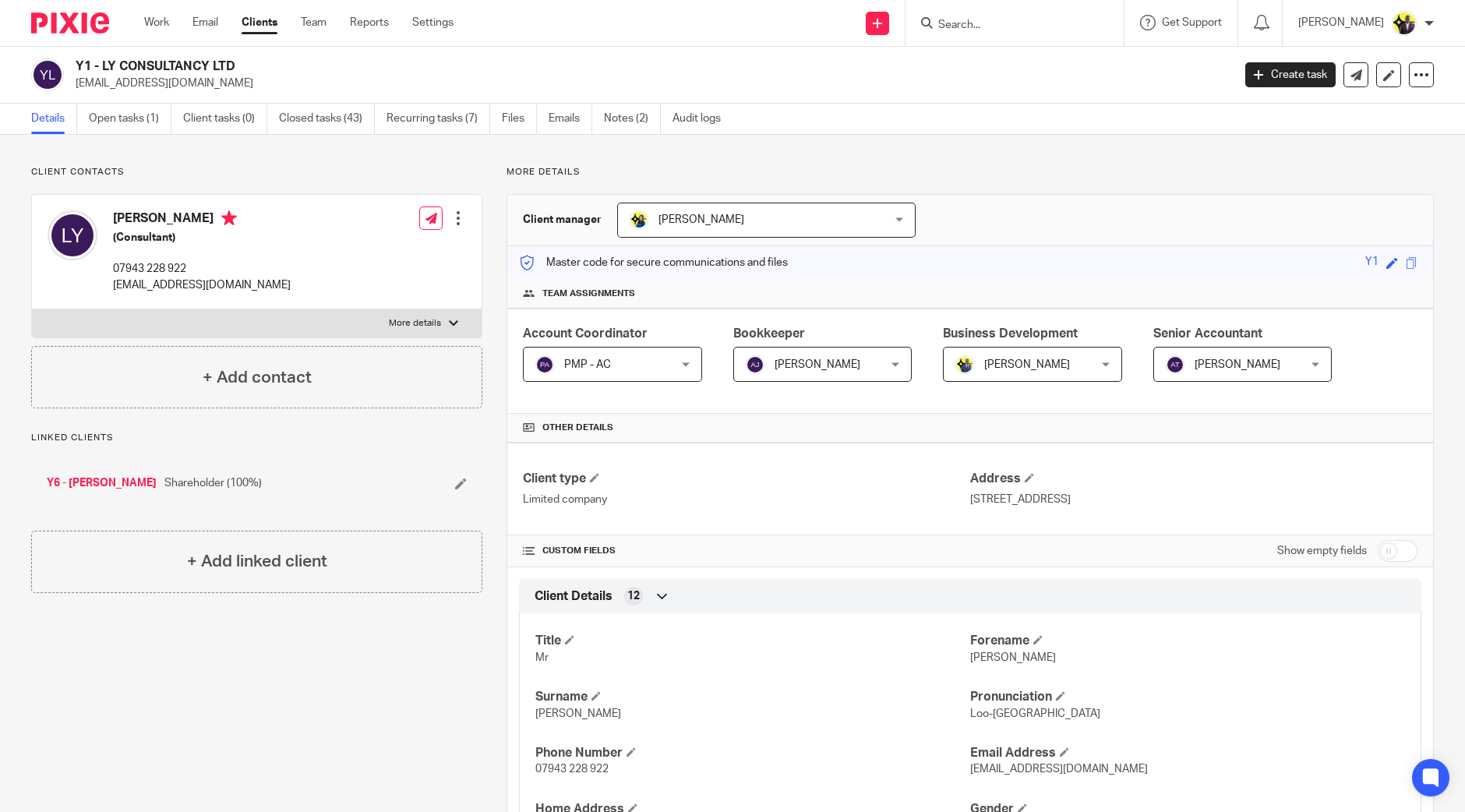
click at [1041, 18] on input "Search" at bounding box center [1007, 25] width 141 height 14
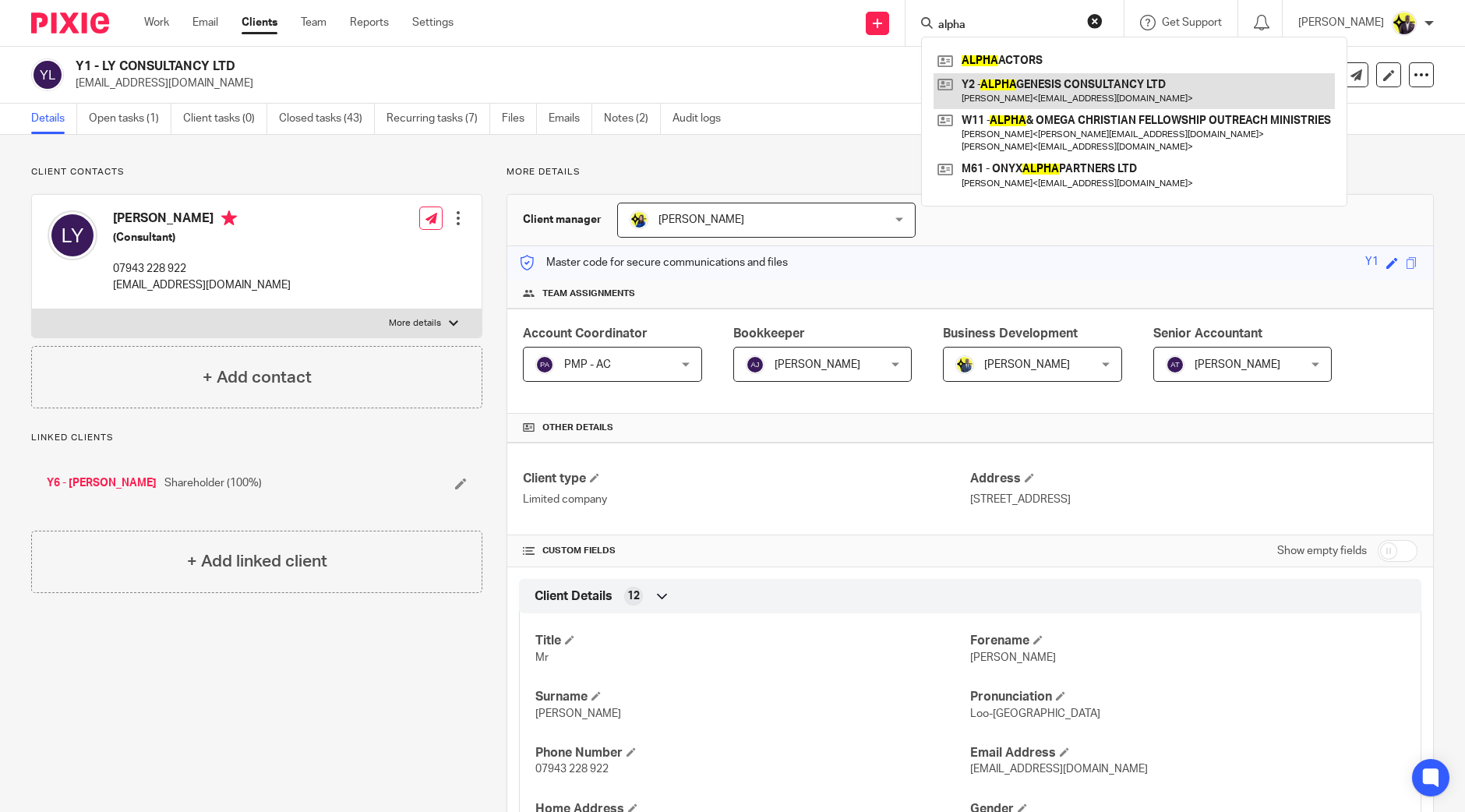
type input "alpha"
click at [1044, 84] on link at bounding box center [1134, 91] width 402 height 36
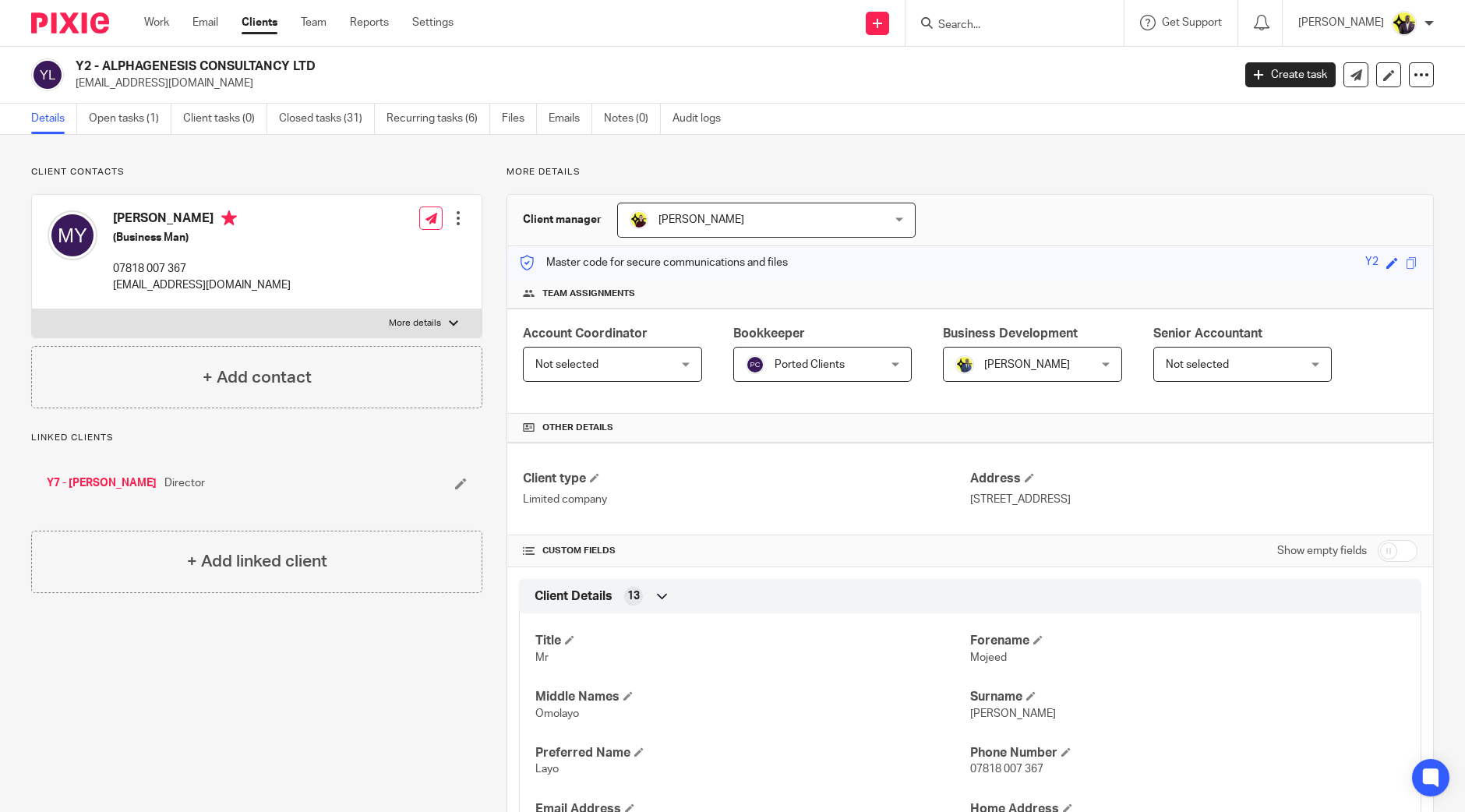
click at [639, 365] on span "Not selected" at bounding box center [601, 363] width 133 height 33
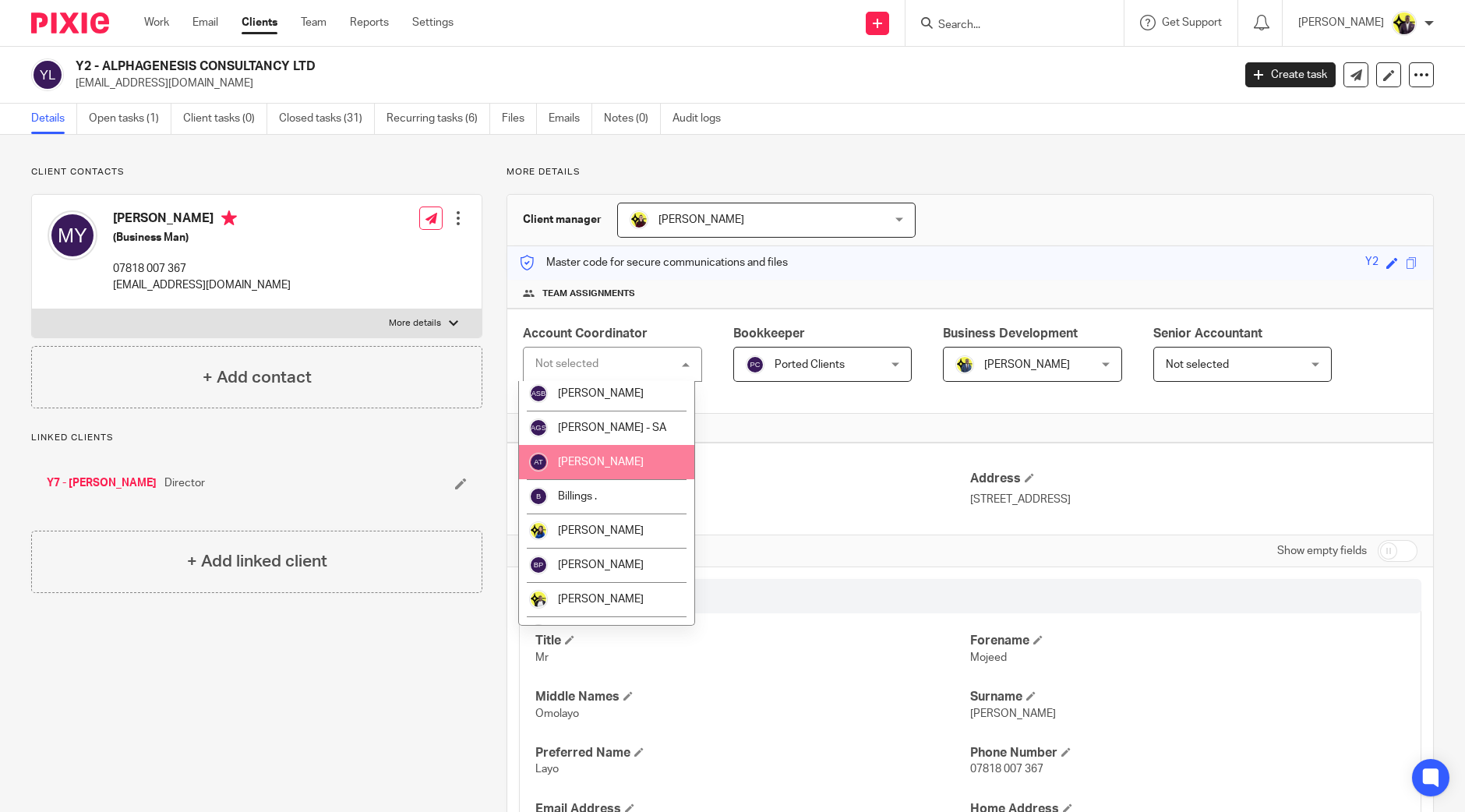
scroll to position [194, 0]
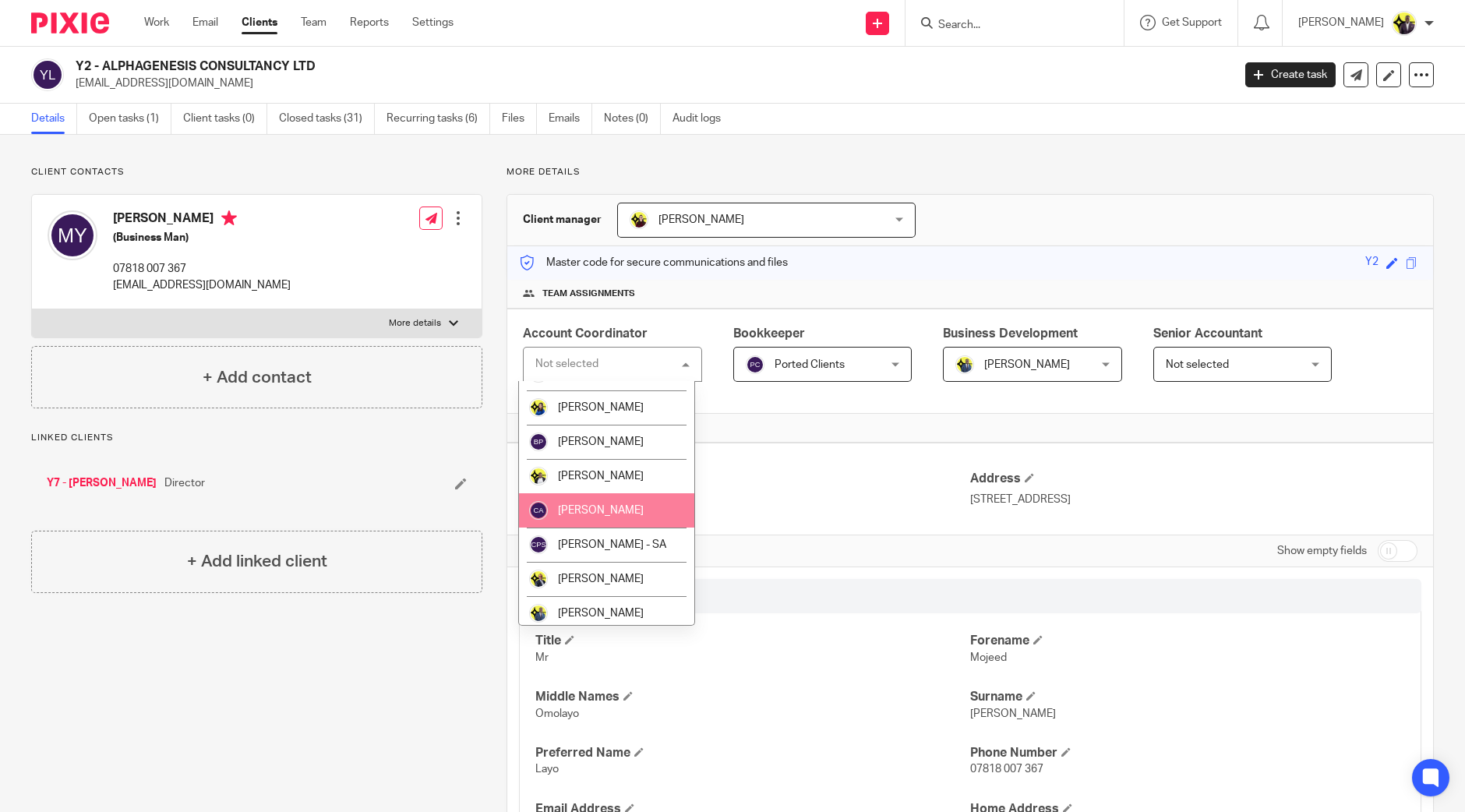
click at [1003, 170] on p "More details" at bounding box center [969, 172] width 927 height 12
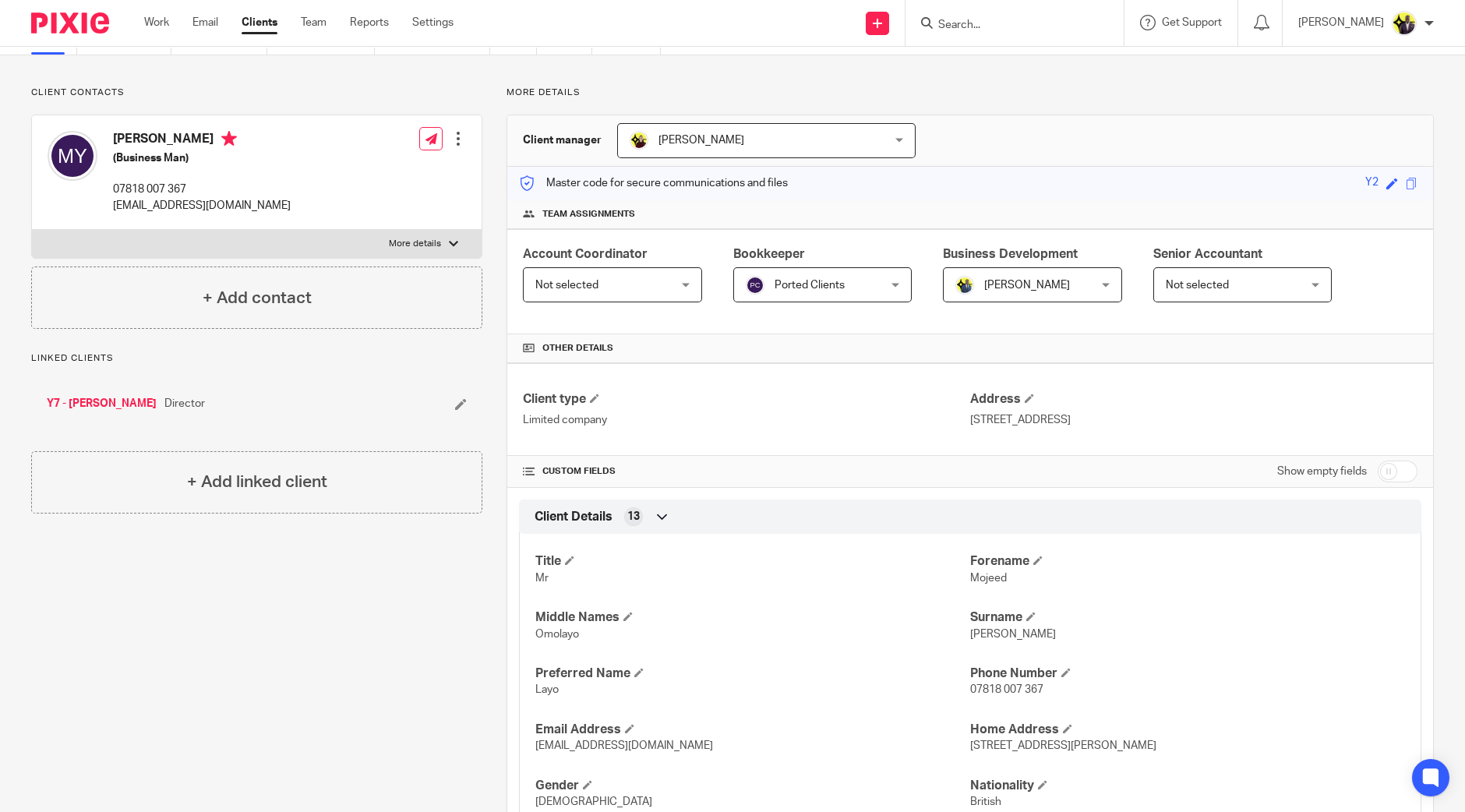
scroll to position [0, 0]
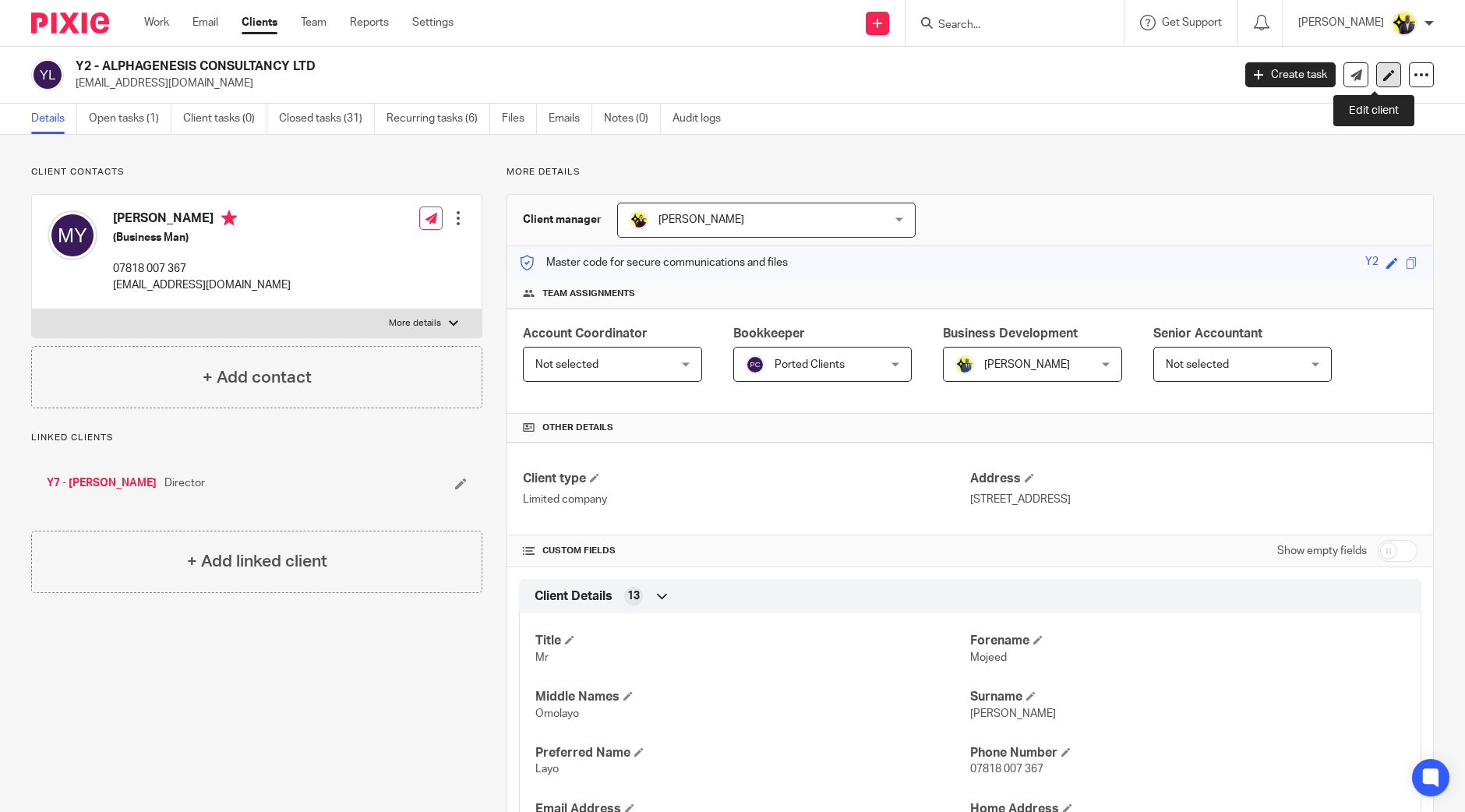
click at [1383, 74] on icon at bounding box center [1389, 75] width 11 height 11
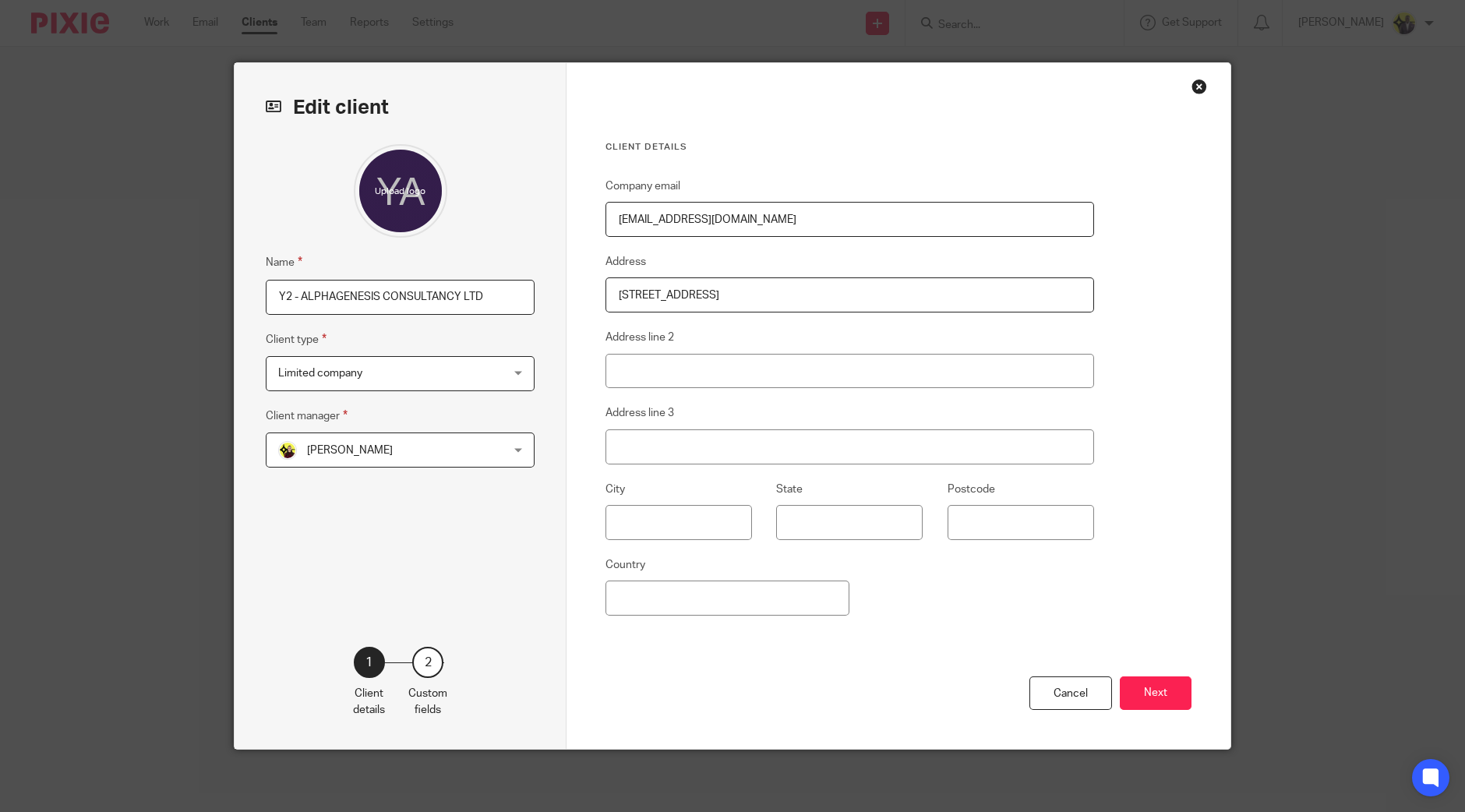
type input "C:\fakepath\1516762506009.jpg"
click at [1165, 686] on button "Next" at bounding box center [1156, 693] width 72 height 33
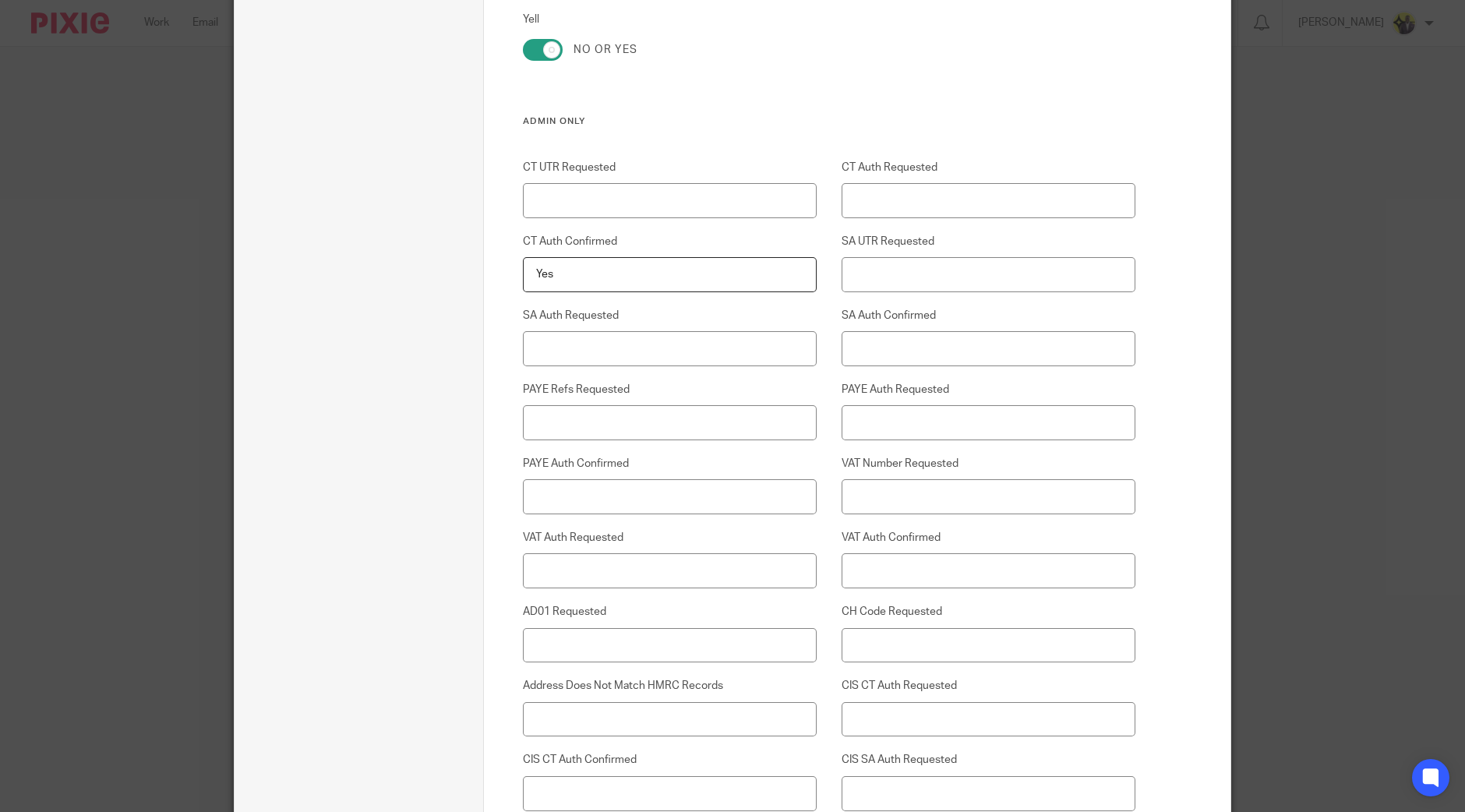
scroll to position [3953, 0]
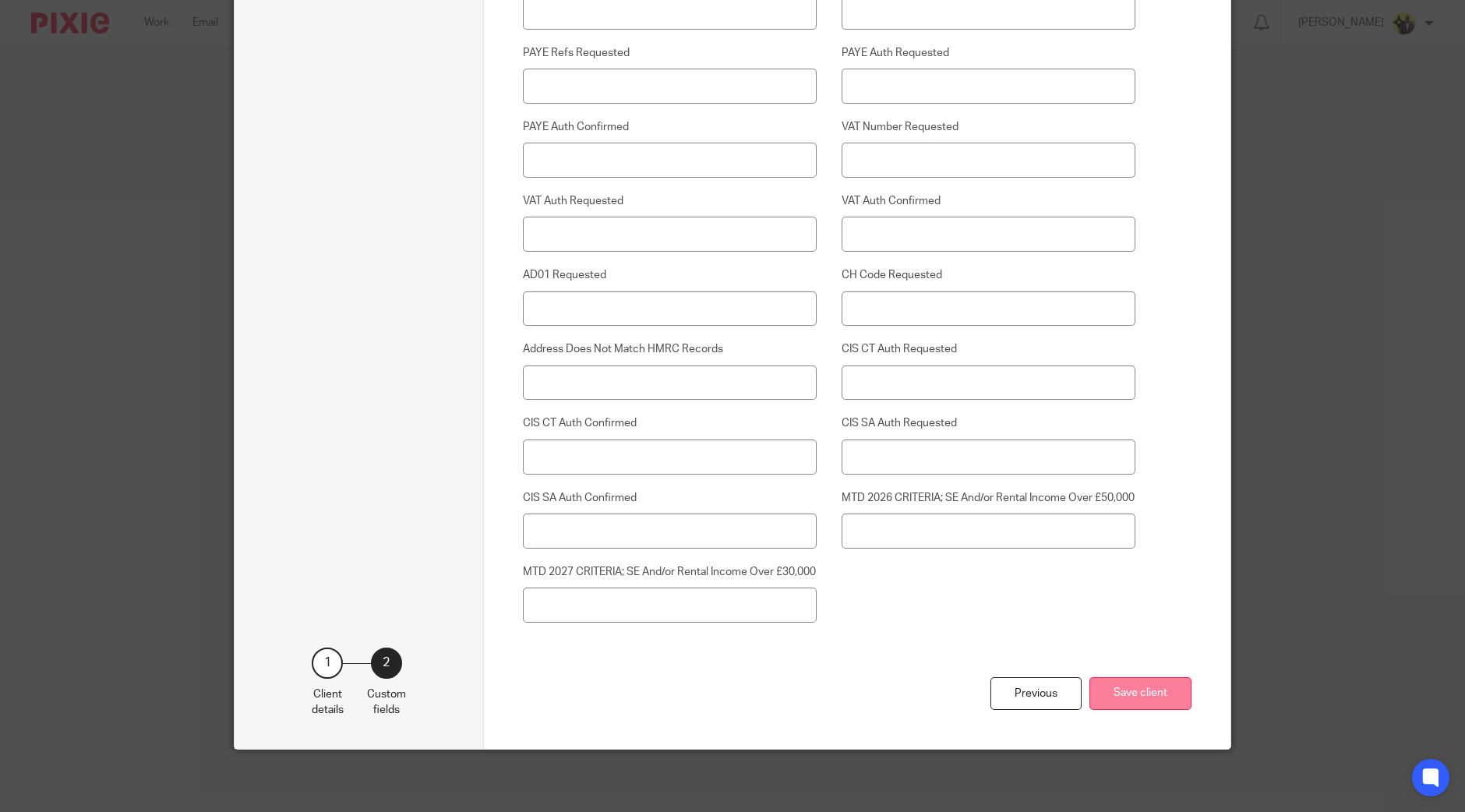
drag, startPoint x: 1147, startPoint y: 675, endPoint x: 1150, endPoint y: 693, distance: 18.2
click at [1148, 679] on div "Previous Save client" at bounding box center [858, 713] width 670 height 72
click at [1150, 693] on button "Save client" at bounding box center [1141, 693] width 102 height 33
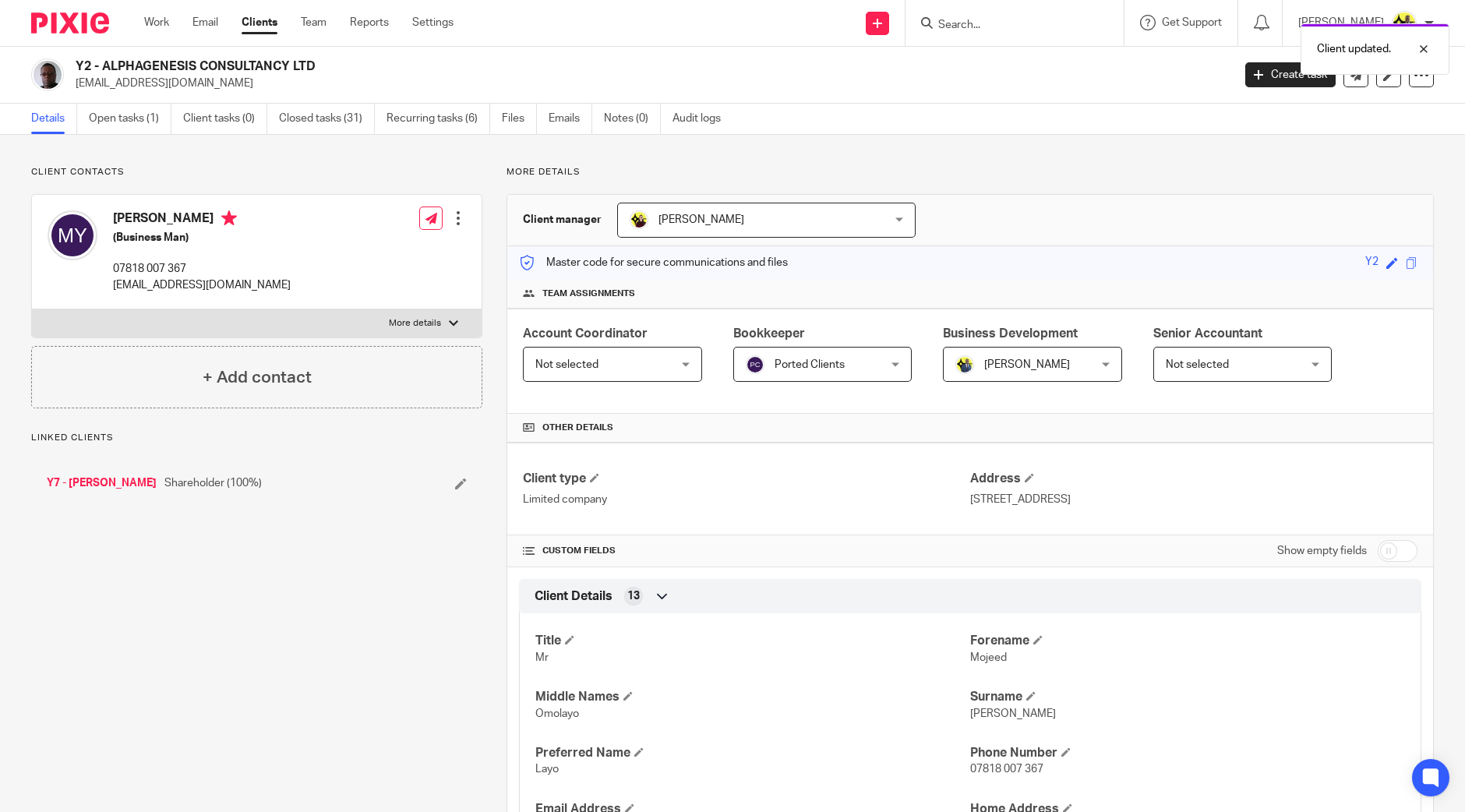
click at [437, 327] on label "More details" at bounding box center [257, 323] width 450 height 28
click at [32, 309] on input "More details" at bounding box center [31, 308] width 1 height 1
checkbox input "true"
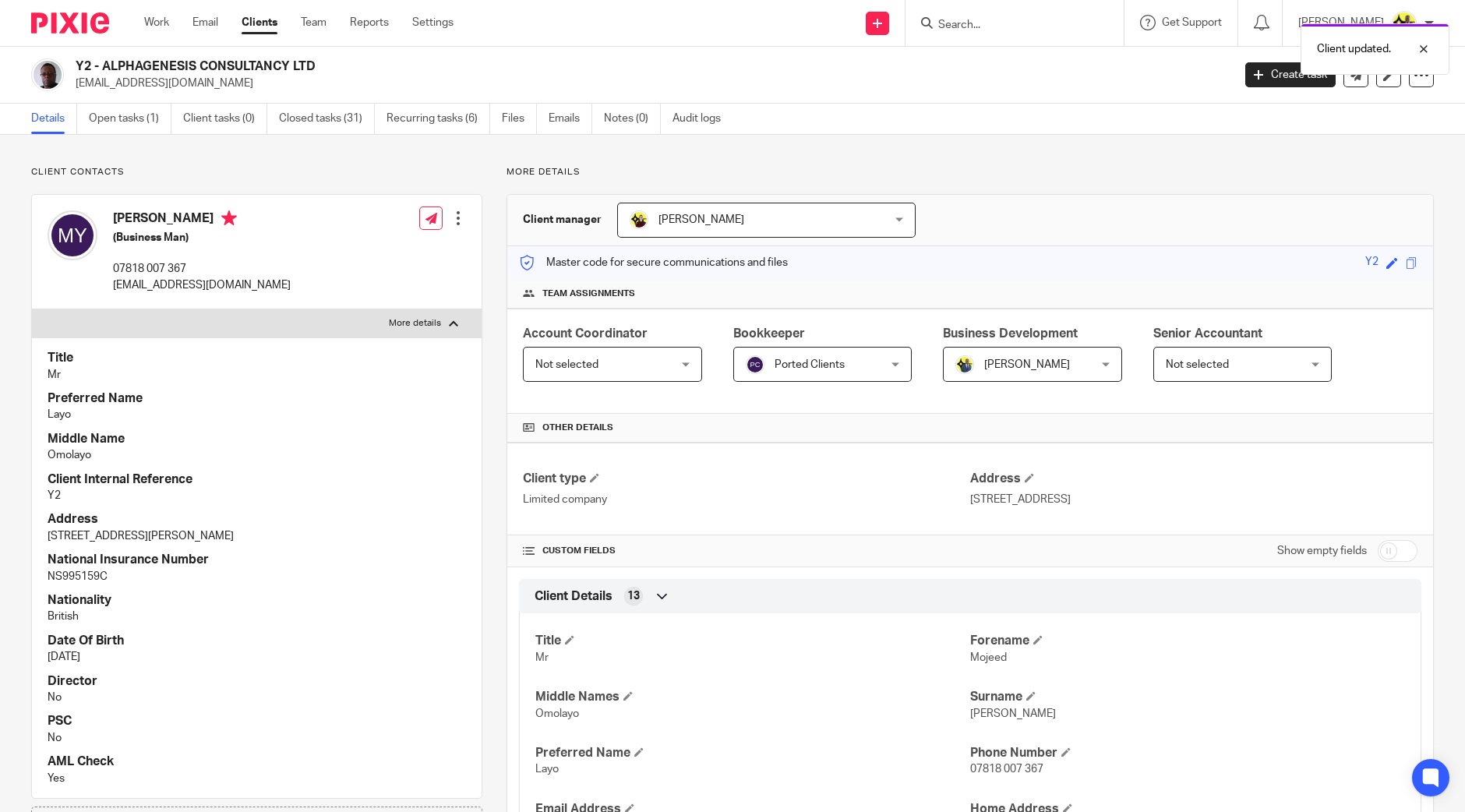
click at [450, 214] on div at bounding box center [458, 218] width 16 height 16
click at [350, 251] on link "Edit contact" at bounding box center [383, 253] width 149 height 23
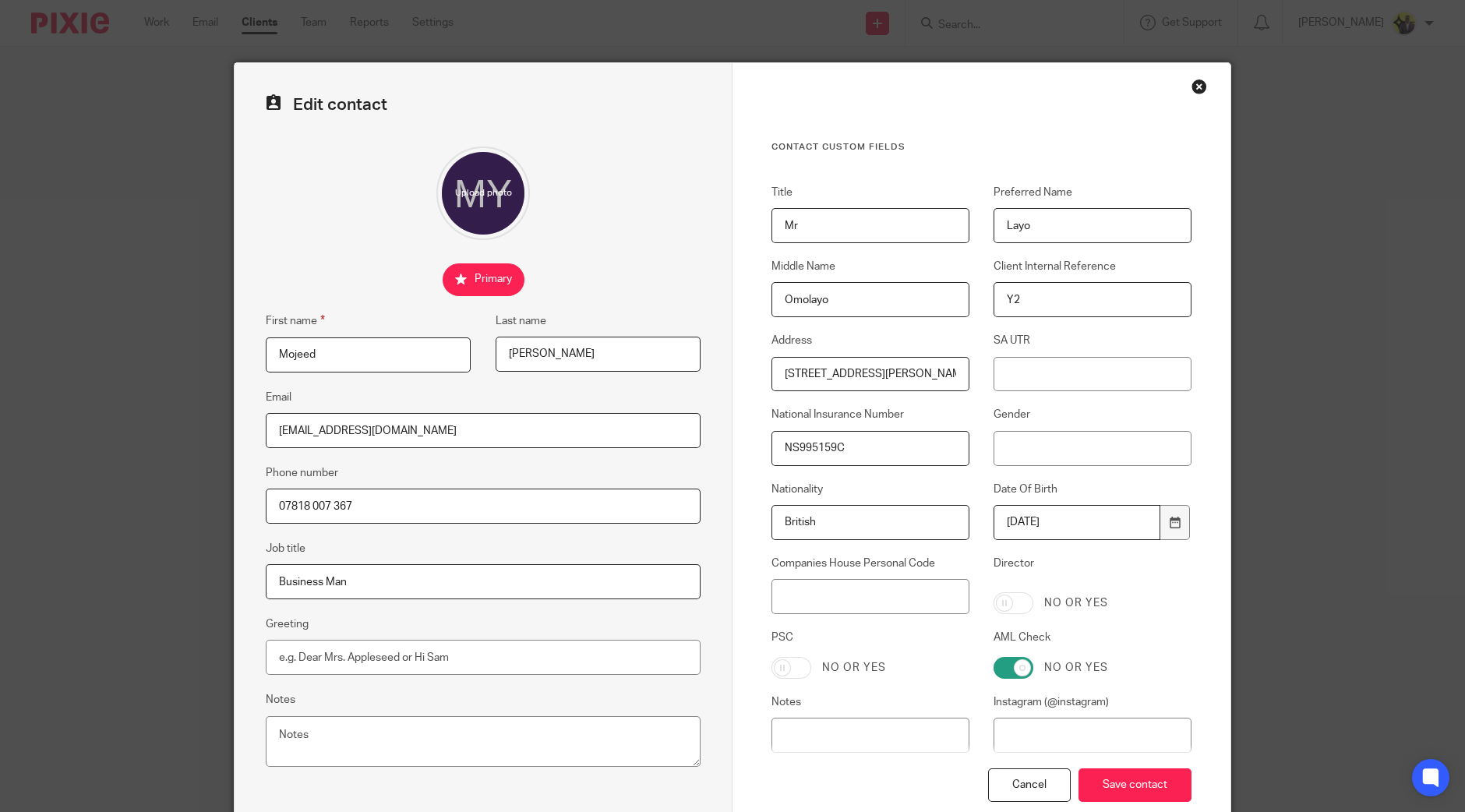
click at [453, 187] on input "file" at bounding box center [483, 193] width 93 height 93
type input "C:\fakepath\1516762506009.jpg"
click at [1158, 783] on input "Save contact" at bounding box center [1135, 785] width 113 height 33
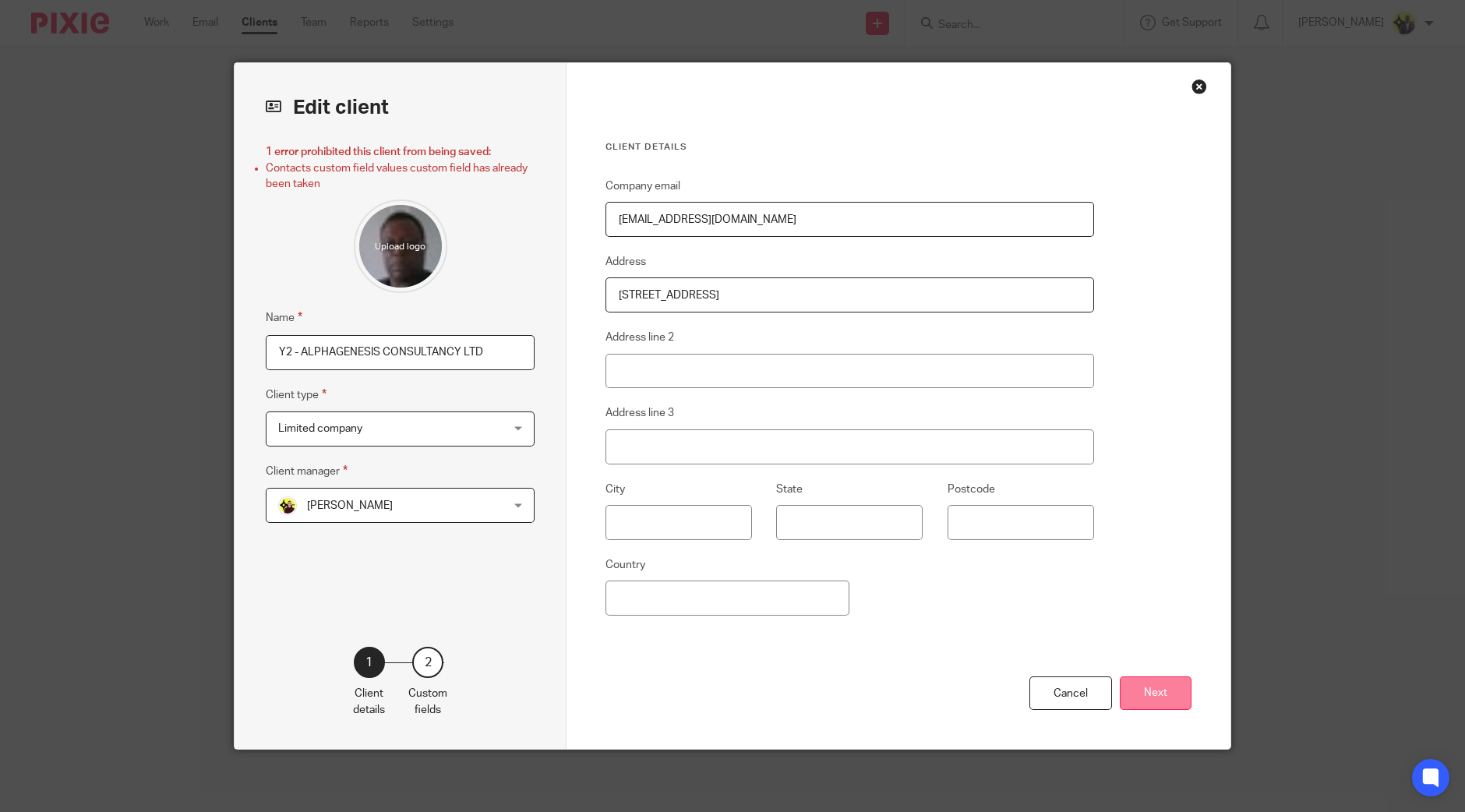
click at [1173, 699] on button "Next" at bounding box center [1156, 693] width 72 height 33
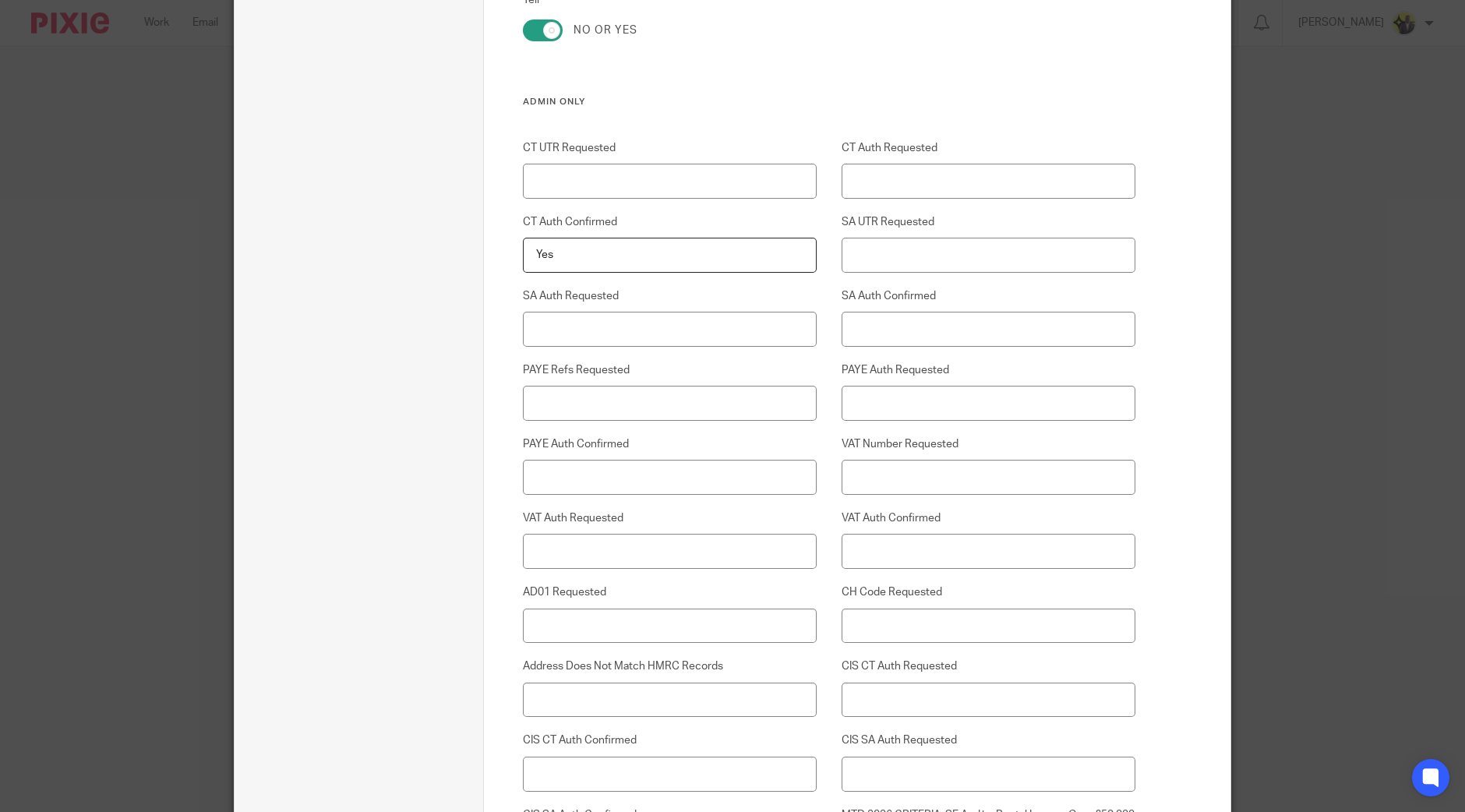
scroll to position [3953, 0]
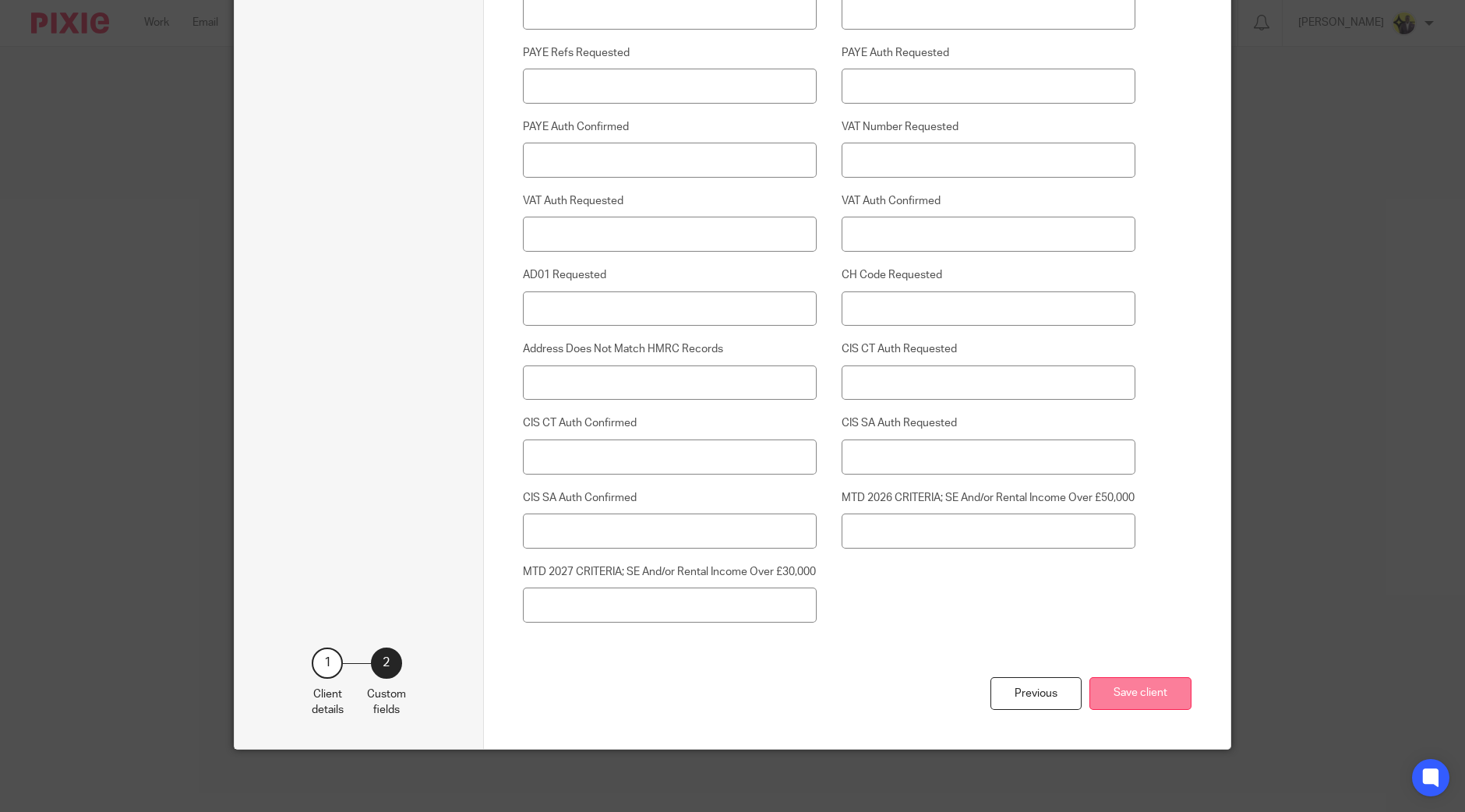
click at [1126, 680] on button "Save client" at bounding box center [1141, 693] width 102 height 33
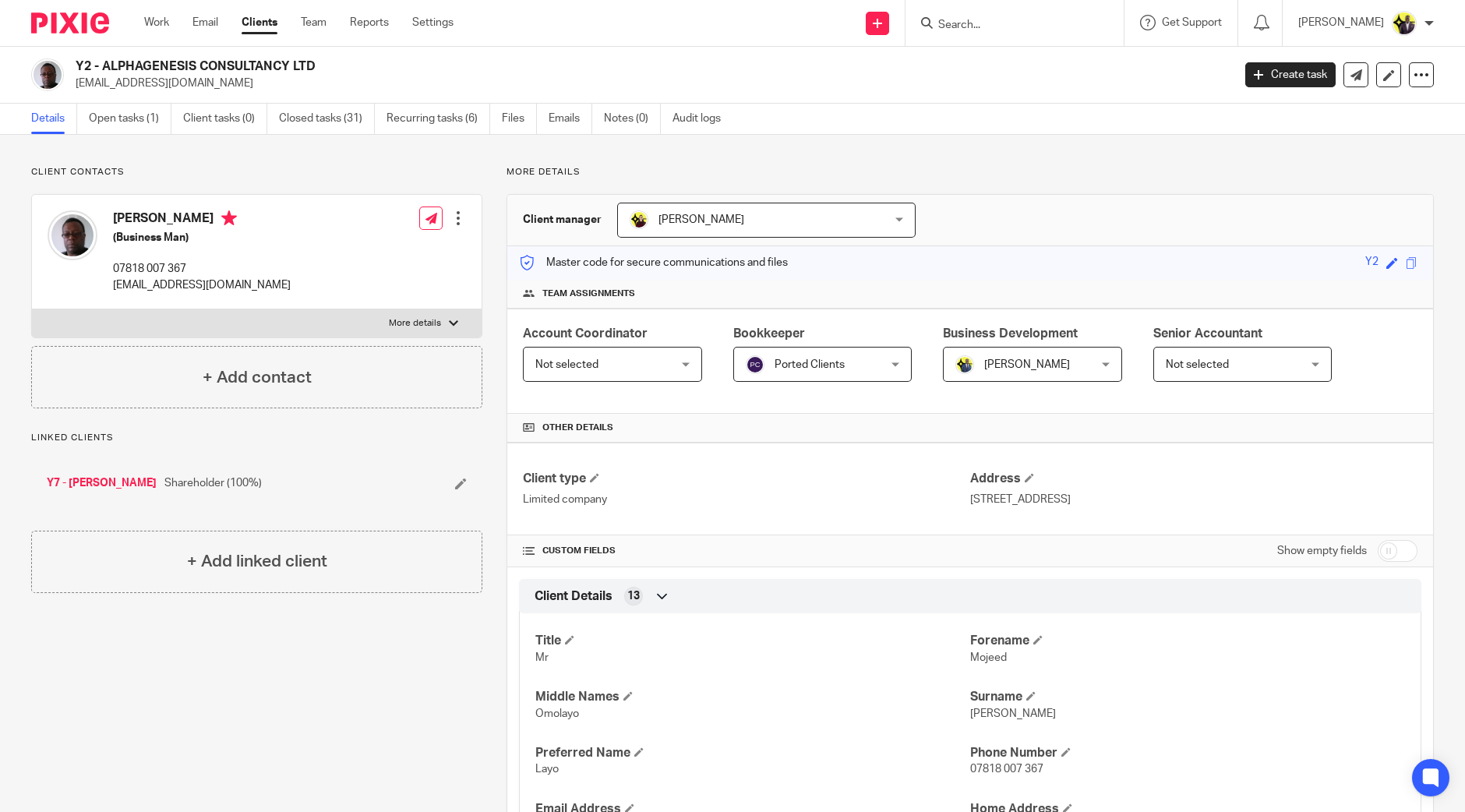
click at [453, 223] on div at bounding box center [458, 218] width 16 height 16
click at [357, 255] on link "Edit contact" at bounding box center [383, 253] width 149 height 23
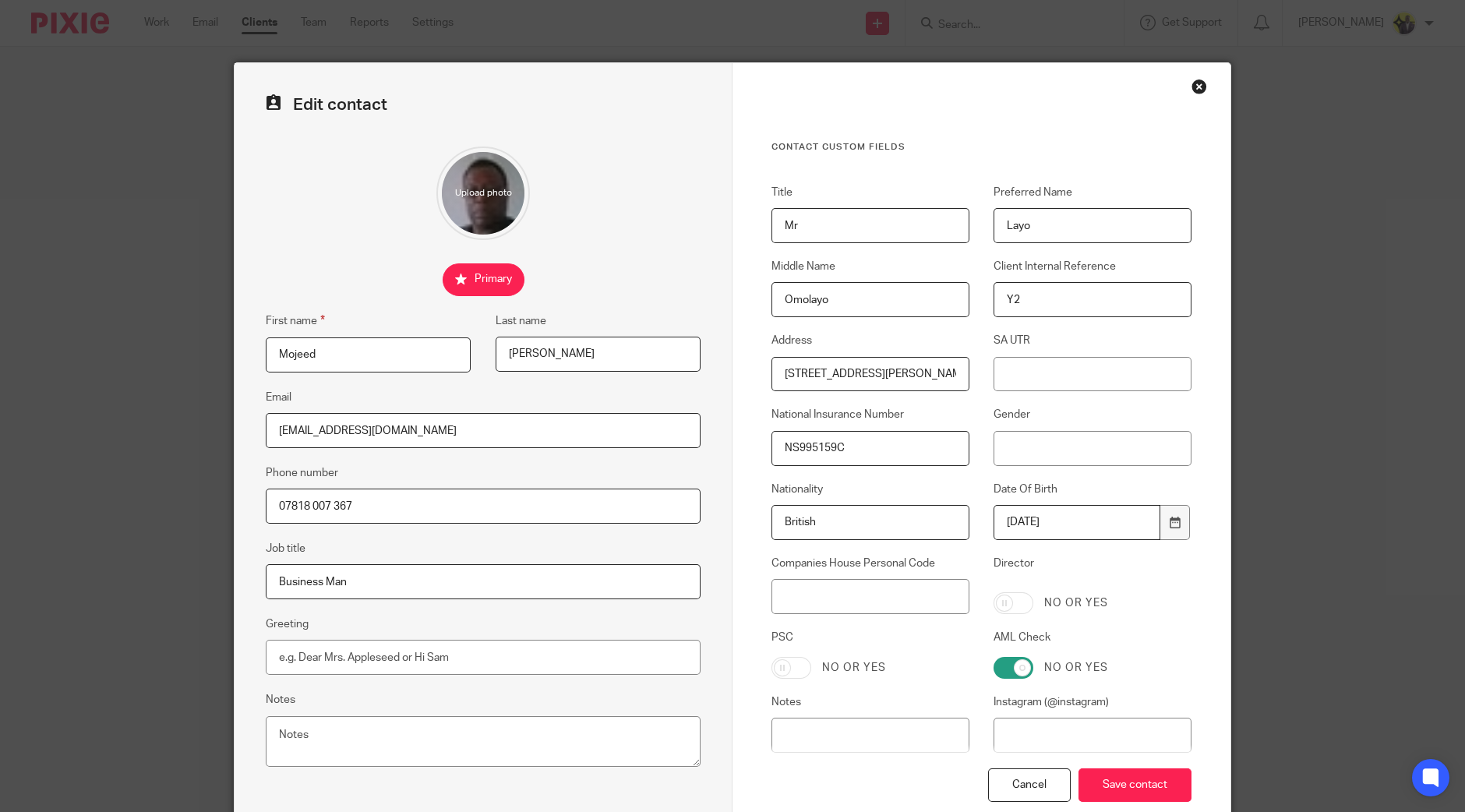
drag, startPoint x: 347, startPoint y: 580, endPoint x: 194, endPoint y: 569, distance: 153.4
click at [192, 569] on div "Edit contact First name [PERSON_NAME] Last name [PERSON_NAME] Email [EMAIL_ADDR…" at bounding box center [732, 406] width 1465 height 812
paste input "Lead Director"
type input "Lead Director"
click at [1150, 792] on input "Save contact" at bounding box center [1135, 785] width 113 height 33
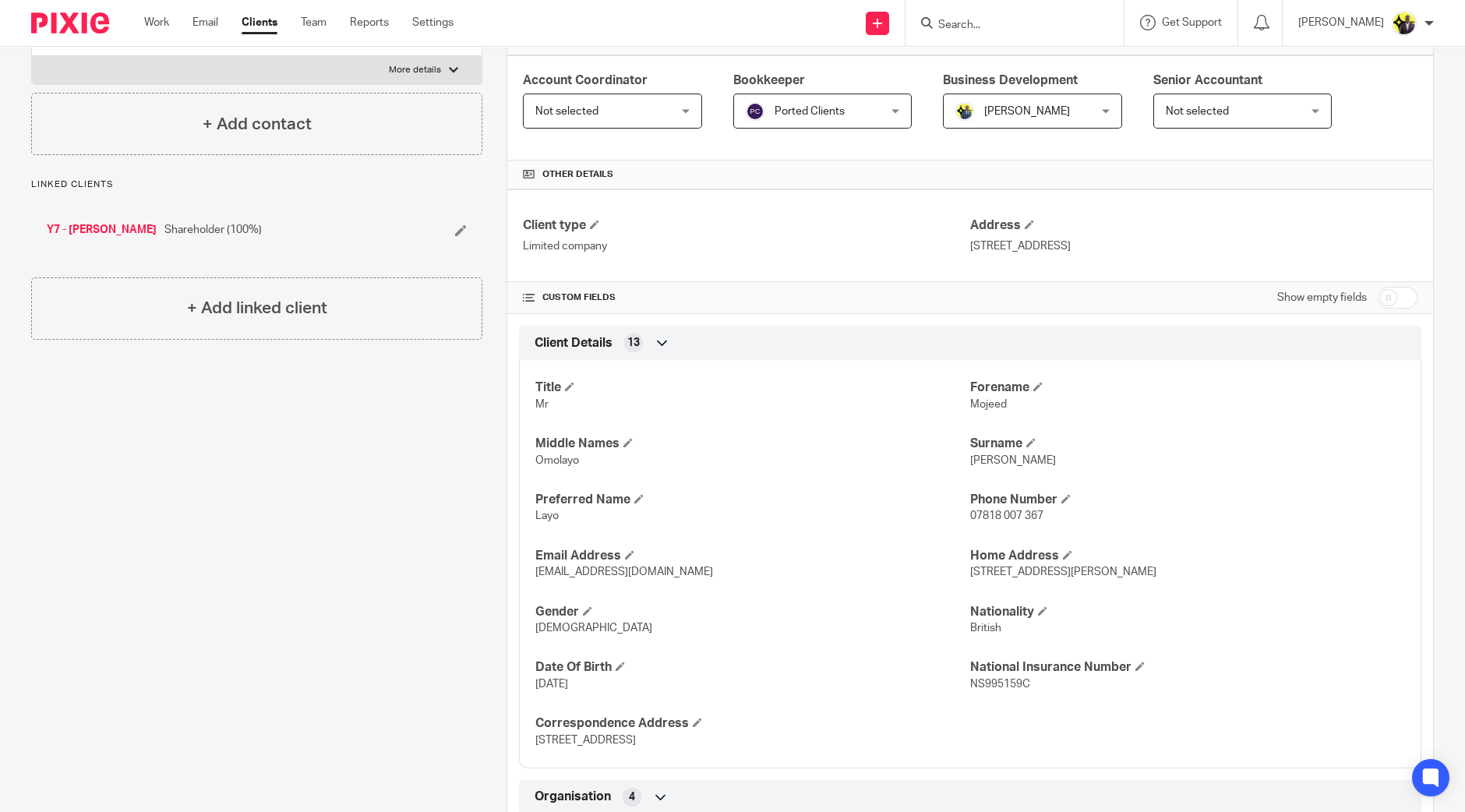
scroll to position [487, 0]
